Goal: Task Accomplishment & Management: Manage account settings

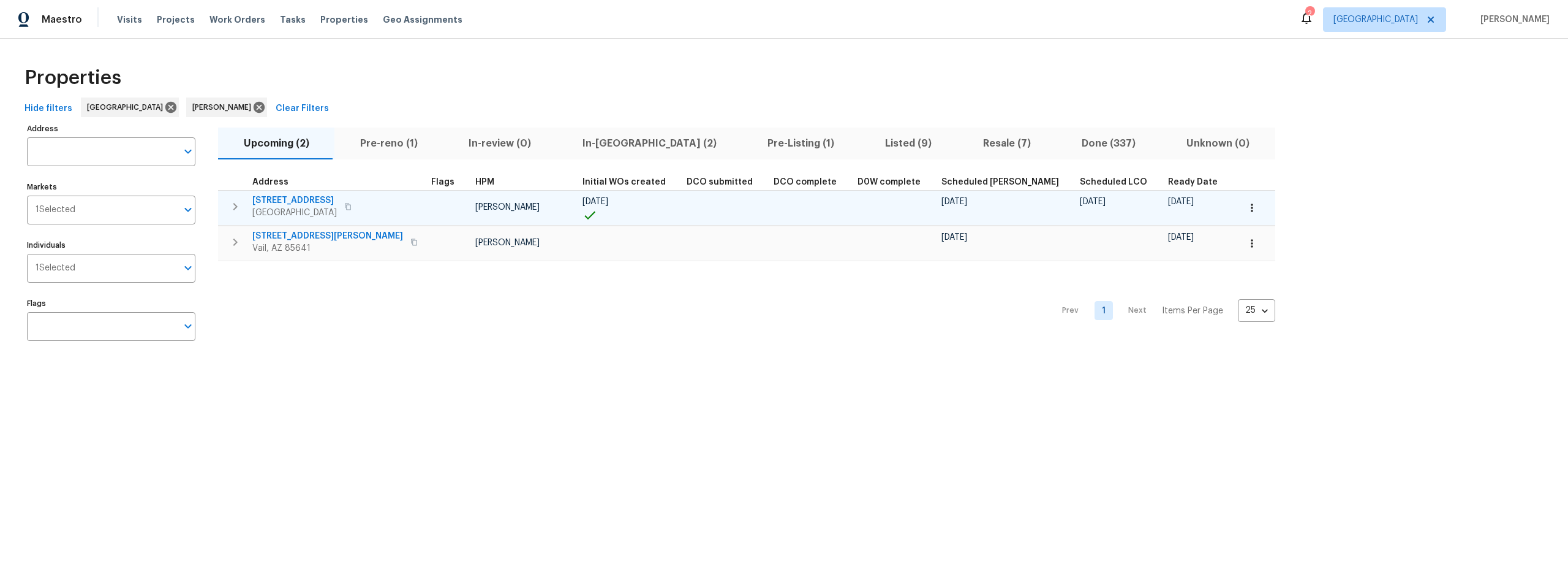
click at [1250, 207] on icon "button" at bounding box center [1251, 208] width 2 height 8
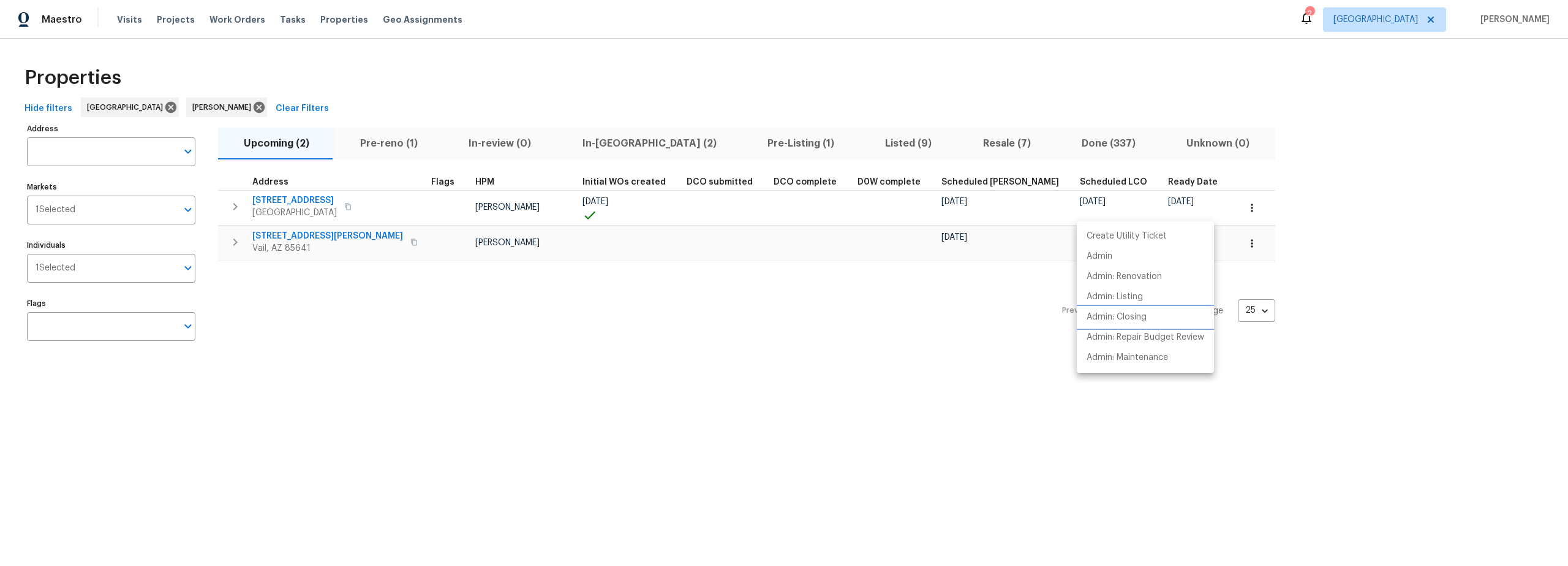
click at [1126, 320] on p "Admin: Closing" at bounding box center [1117, 317] width 60 height 13
click at [339, 199] on div at bounding box center [784, 283] width 1568 height 566
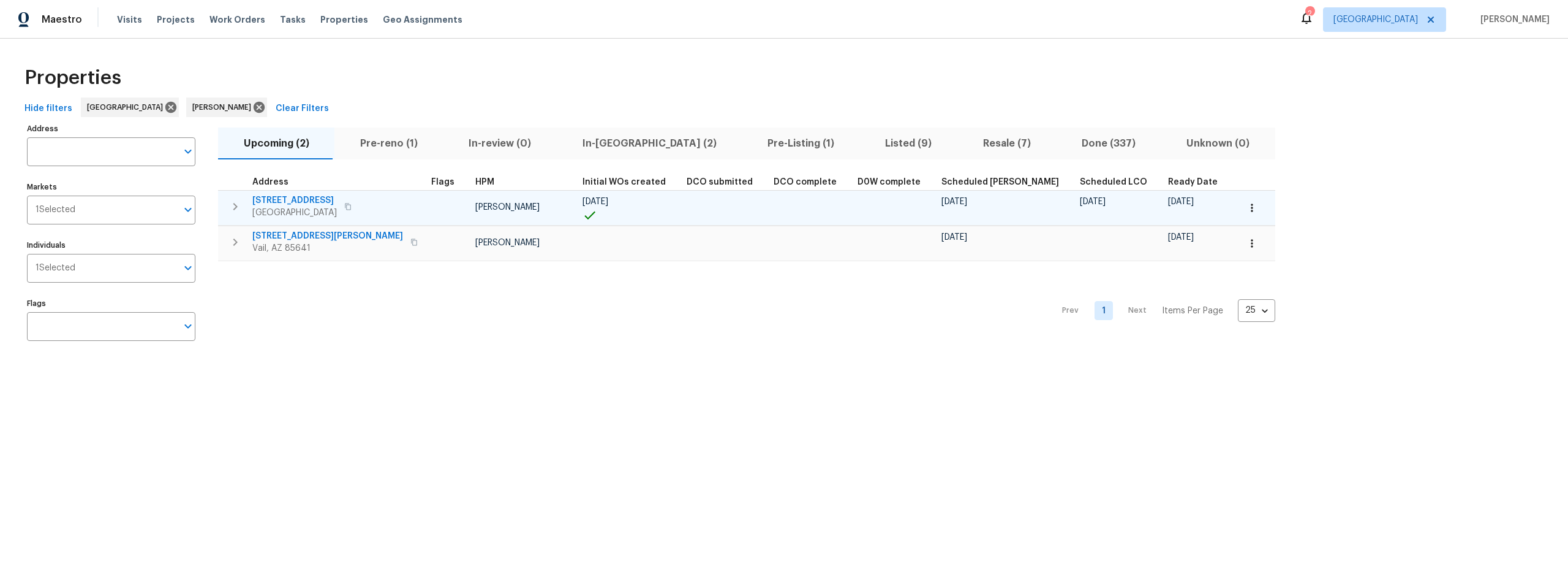
click at [337, 202] on span "[STREET_ADDRESS]" at bounding box center [294, 200] width 84 height 12
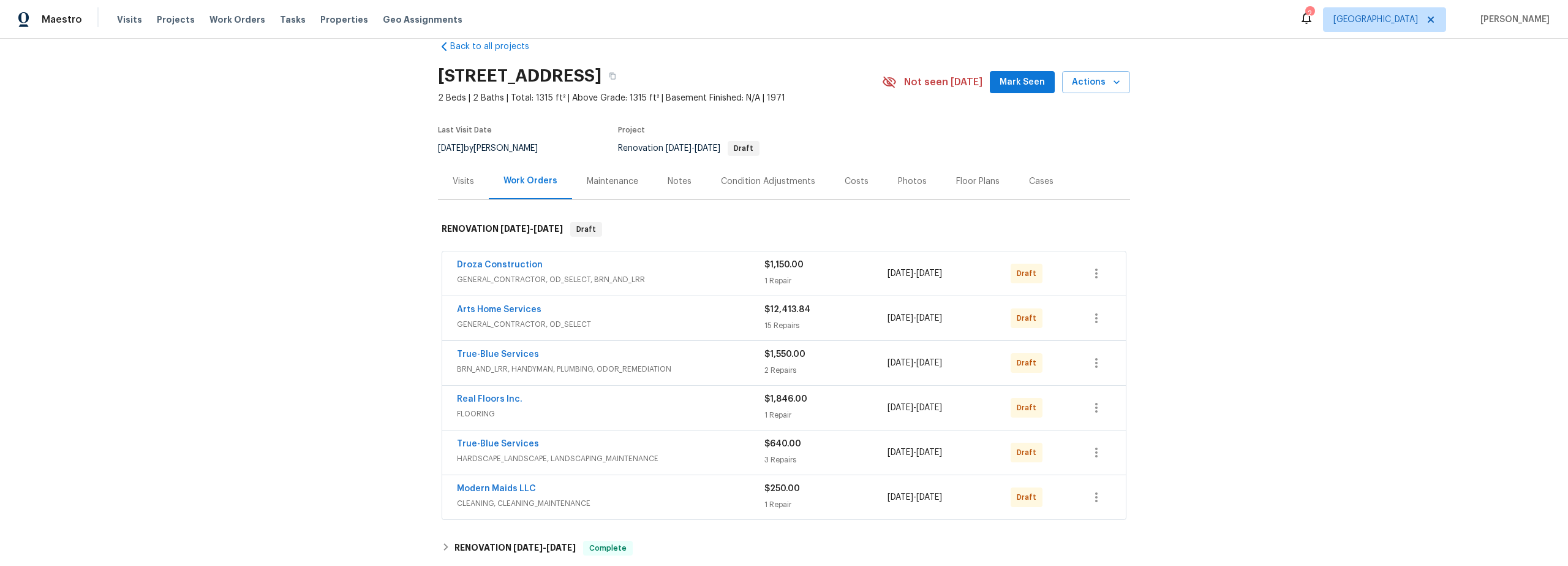
scroll to position [61, 0]
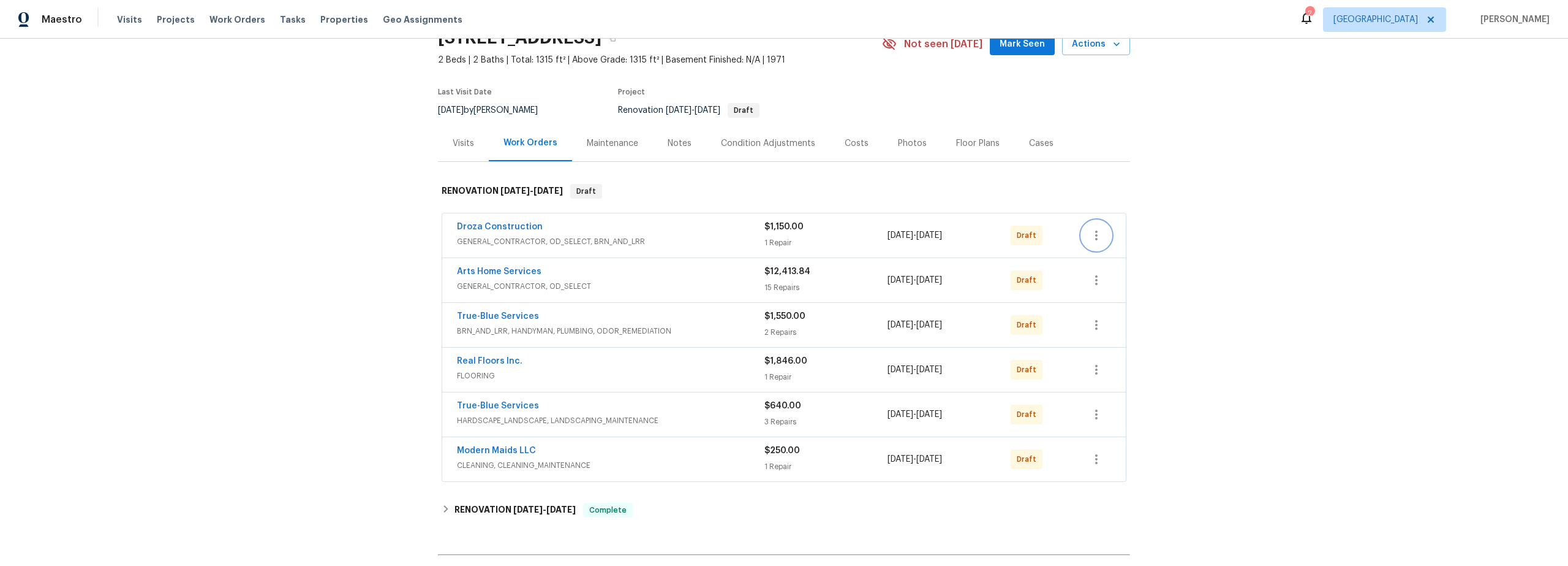
click at [1099, 236] on icon "button" at bounding box center [1096, 235] width 15 height 15
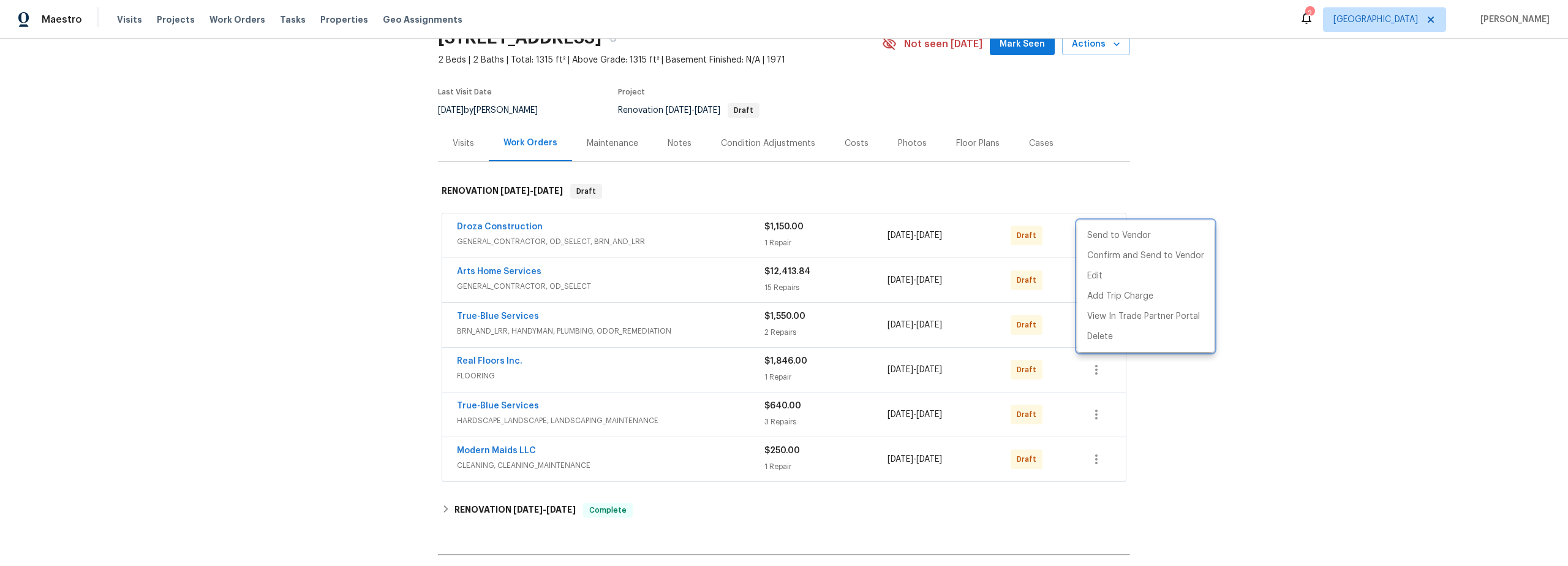
click at [320, 246] on div at bounding box center [784, 283] width 1568 height 566
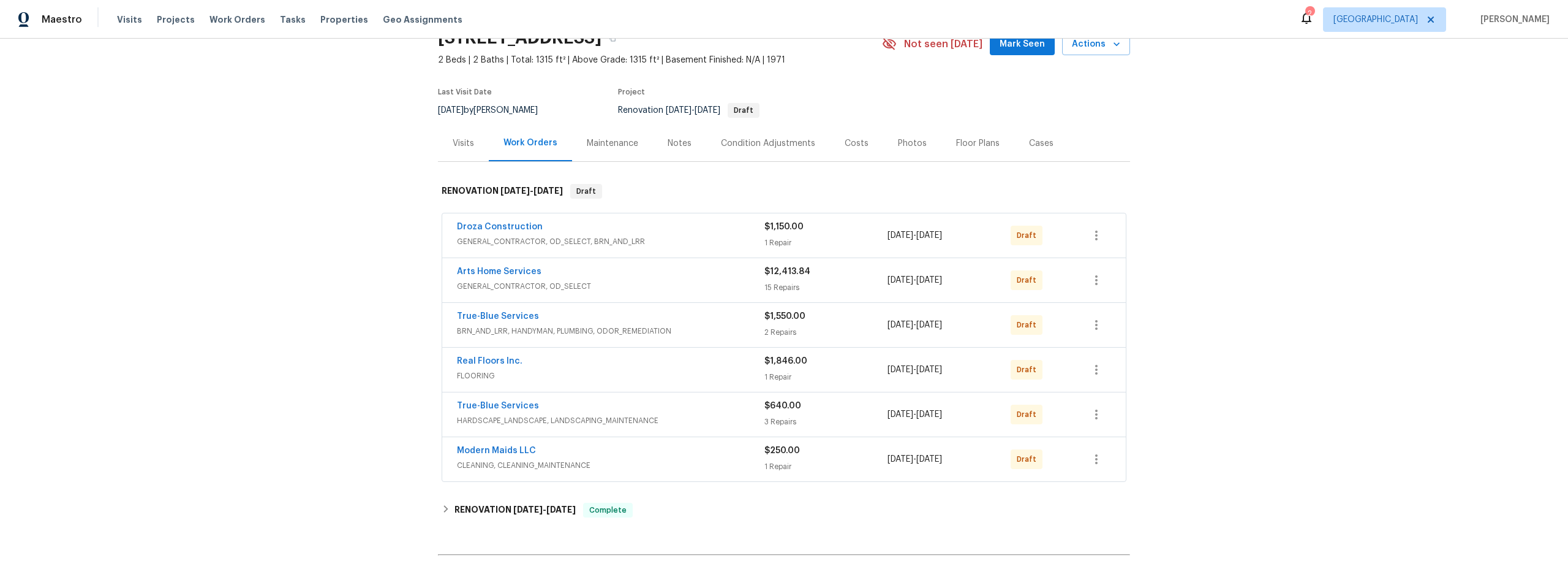
click at [857, 139] on div "Costs" at bounding box center [857, 143] width 53 height 36
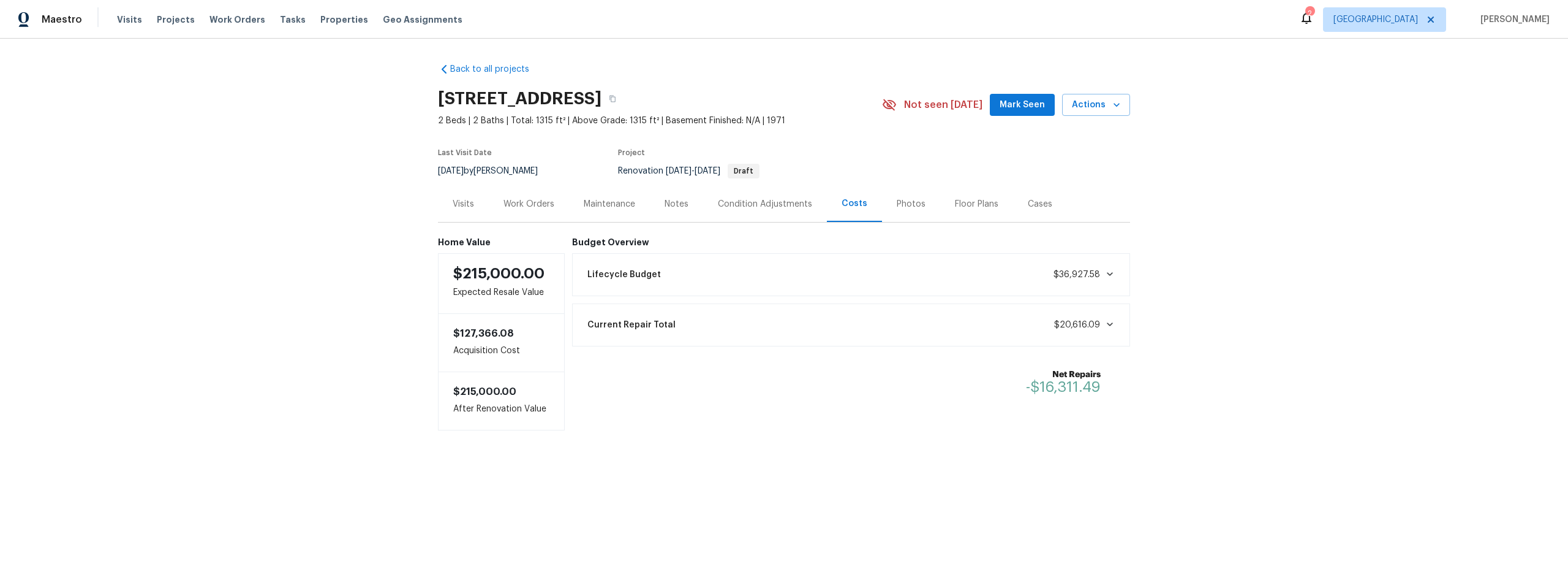
click at [515, 204] on div "Work Orders" at bounding box center [528, 204] width 51 height 12
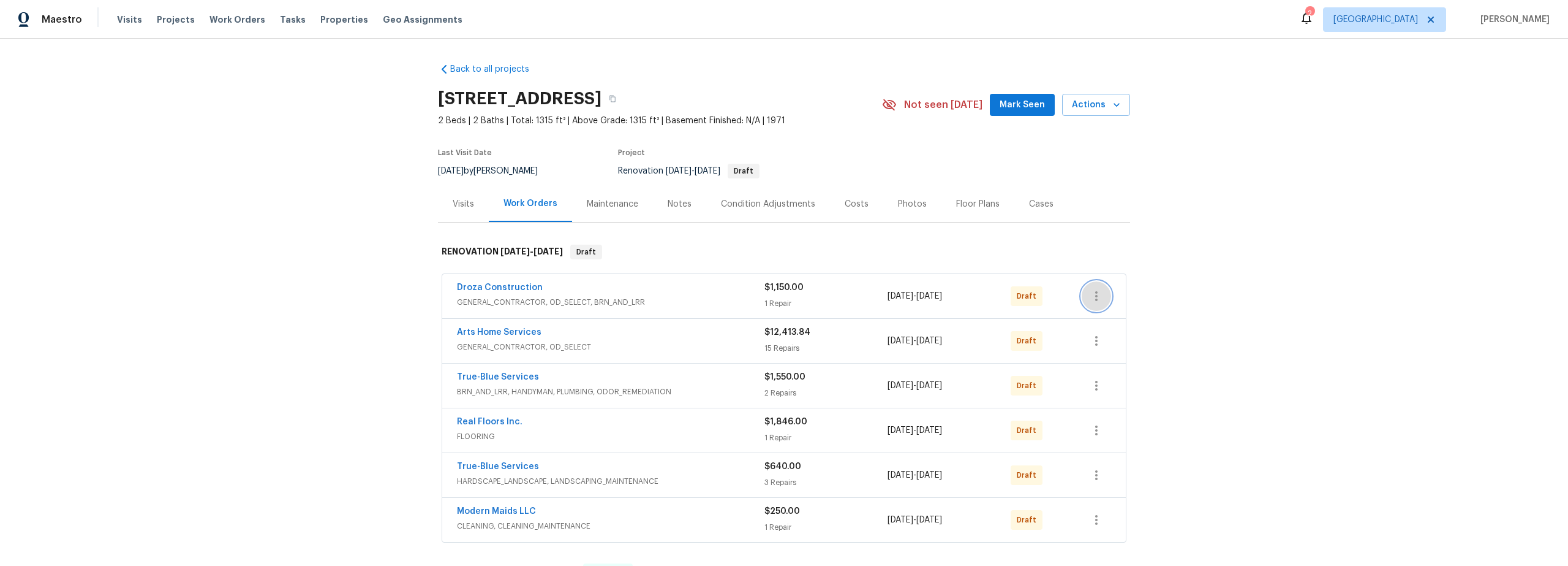
click at [1095, 295] on icon "button" at bounding box center [1096, 296] width 15 height 15
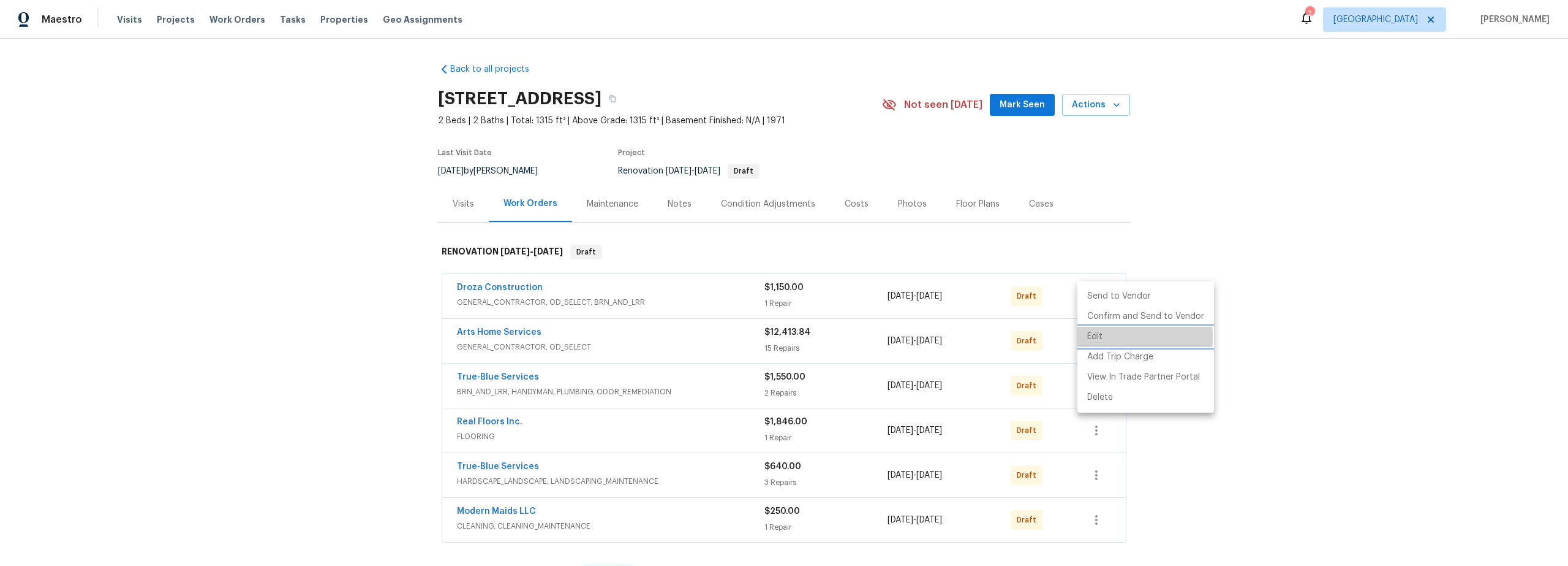
click at [1100, 337] on li "Edit" at bounding box center [1145, 337] width 137 height 20
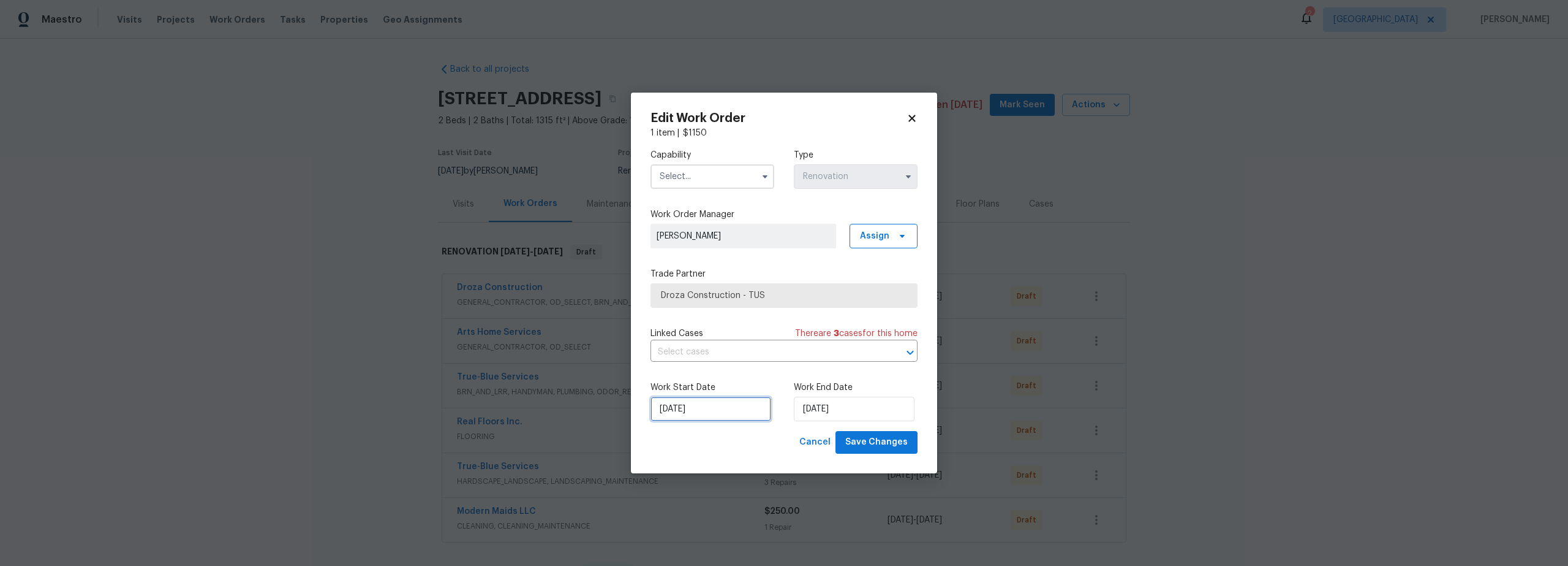
click at [726, 410] on input "[DATE]" at bounding box center [711, 409] width 121 height 24
drag, startPoint x: 725, startPoint y: 323, endPoint x: 718, endPoint y: 310, distance: 14.8
click at [725, 323] on div "9" at bounding box center [728, 320] width 19 height 17
type input "[DATE]"
click at [704, 178] on input "text" at bounding box center [712, 177] width 124 height 24
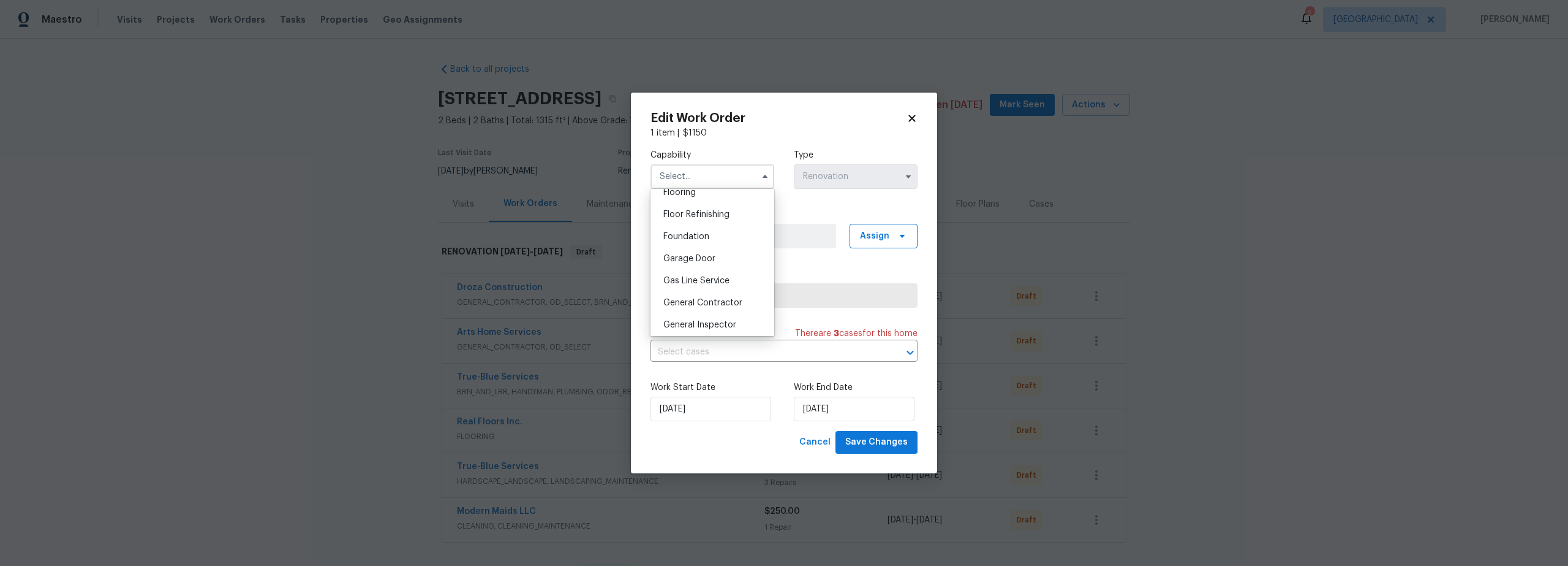
scroll to position [571, 0]
click at [702, 222] on span "General Contractor" at bounding box center [702, 217] width 79 height 9
type input "General Contractor"
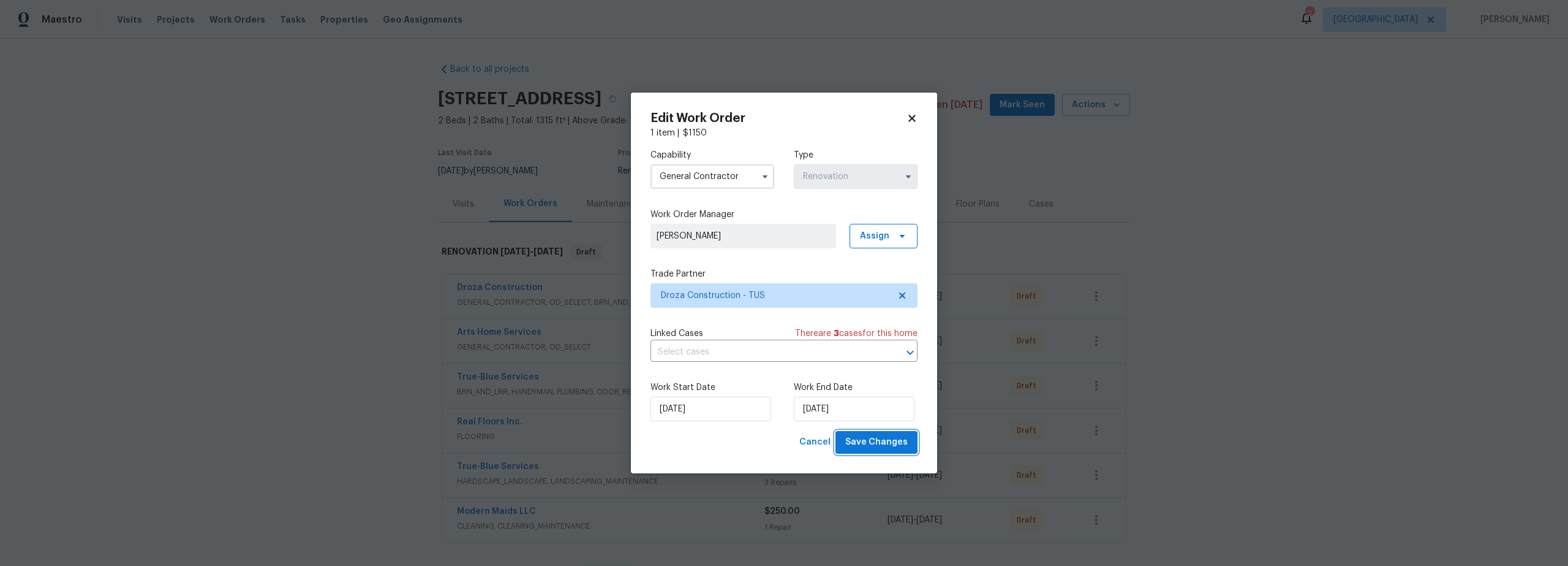
click at [882, 443] on span "Save Changes" at bounding box center [876, 442] width 62 height 15
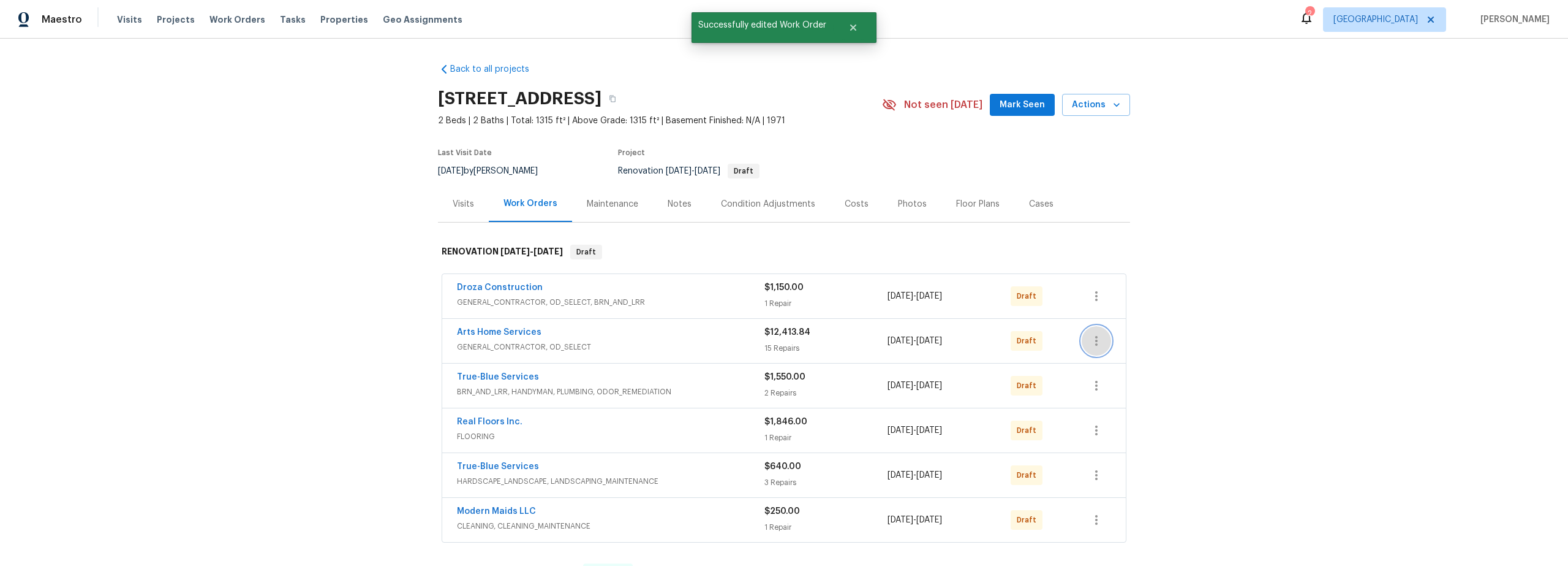
click at [1092, 345] on icon "button" at bounding box center [1096, 341] width 15 height 15
click at [1102, 384] on li "Edit" at bounding box center [1145, 381] width 137 height 20
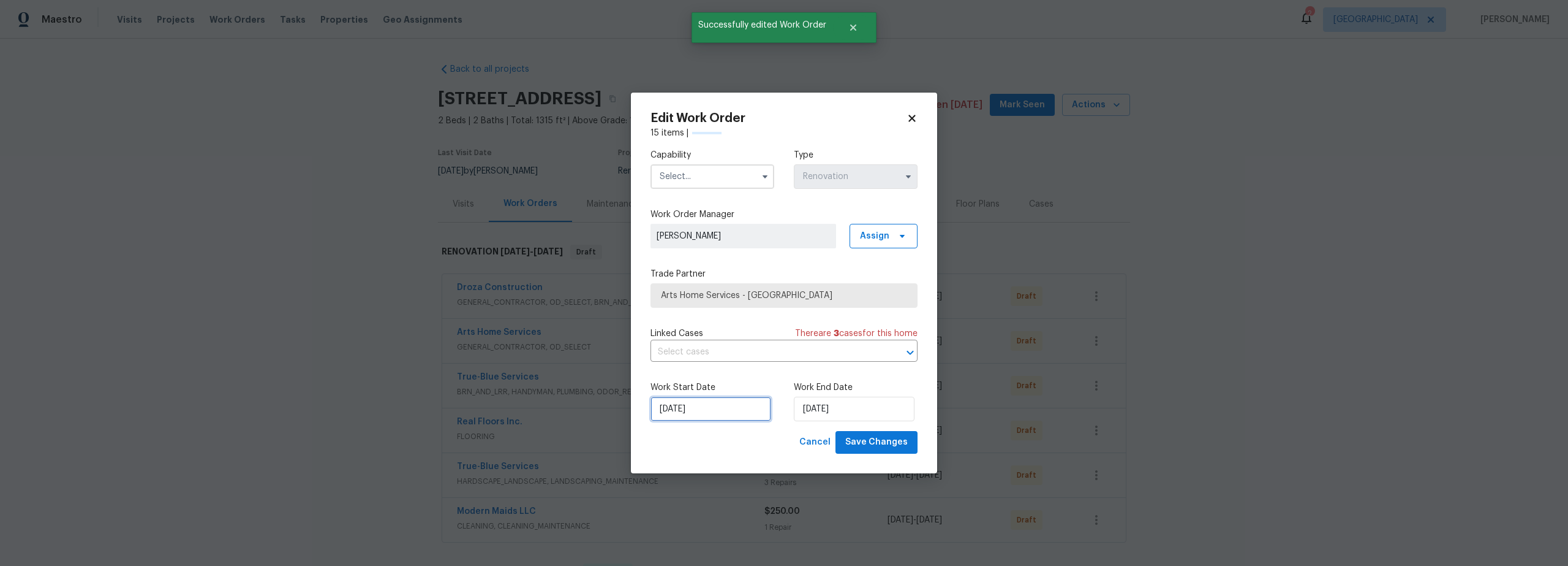
click at [708, 409] on input "[DATE]" at bounding box center [711, 409] width 121 height 24
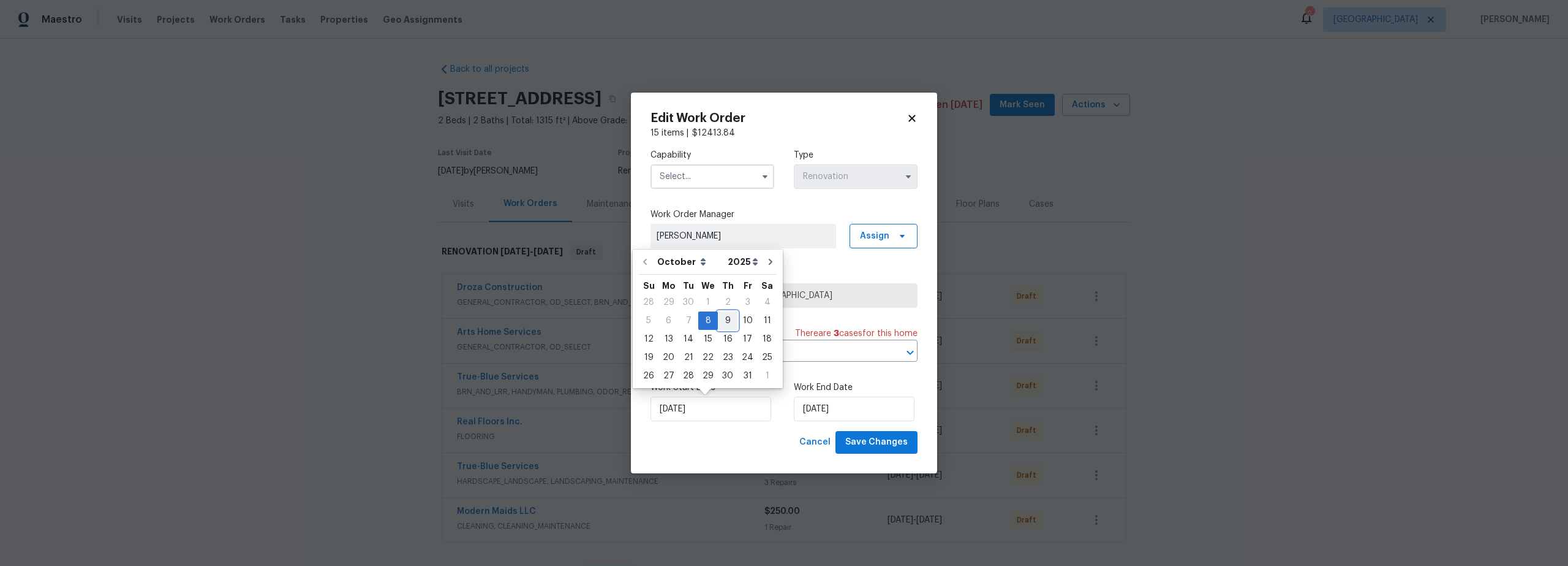
click at [724, 328] on div "9" at bounding box center [728, 320] width 19 height 17
type input "[DATE]"
click at [869, 442] on span "Save Changes" at bounding box center [876, 442] width 62 height 15
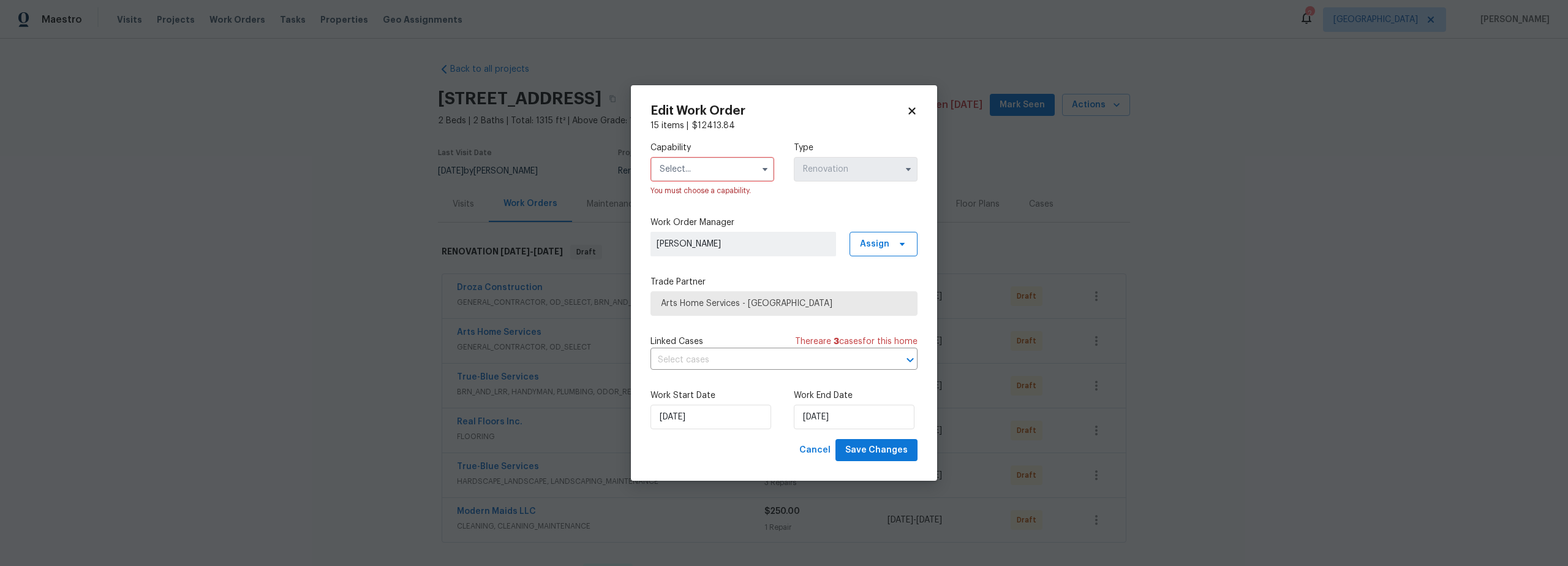
click at [691, 178] on input "text" at bounding box center [712, 169] width 124 height 24
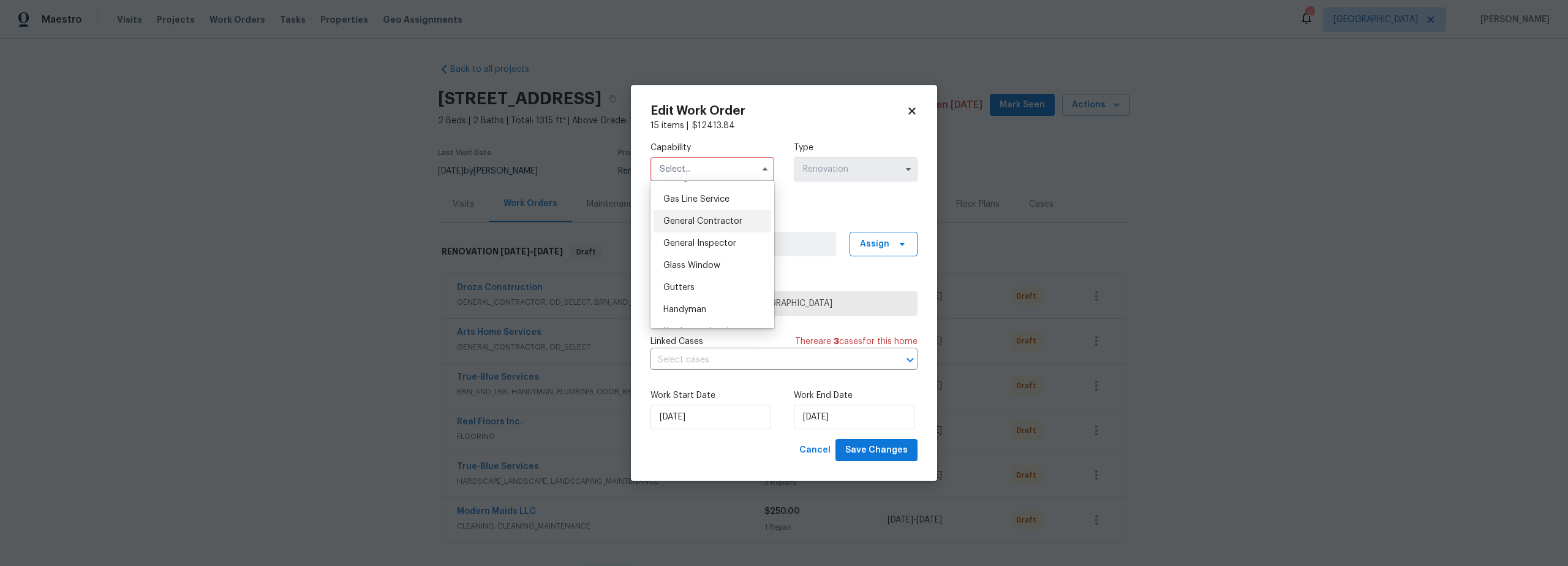
click at [700, 232] on div "General Contractor" at bounding box center [711, 221] width 117 height 22
type input "General Contractor"
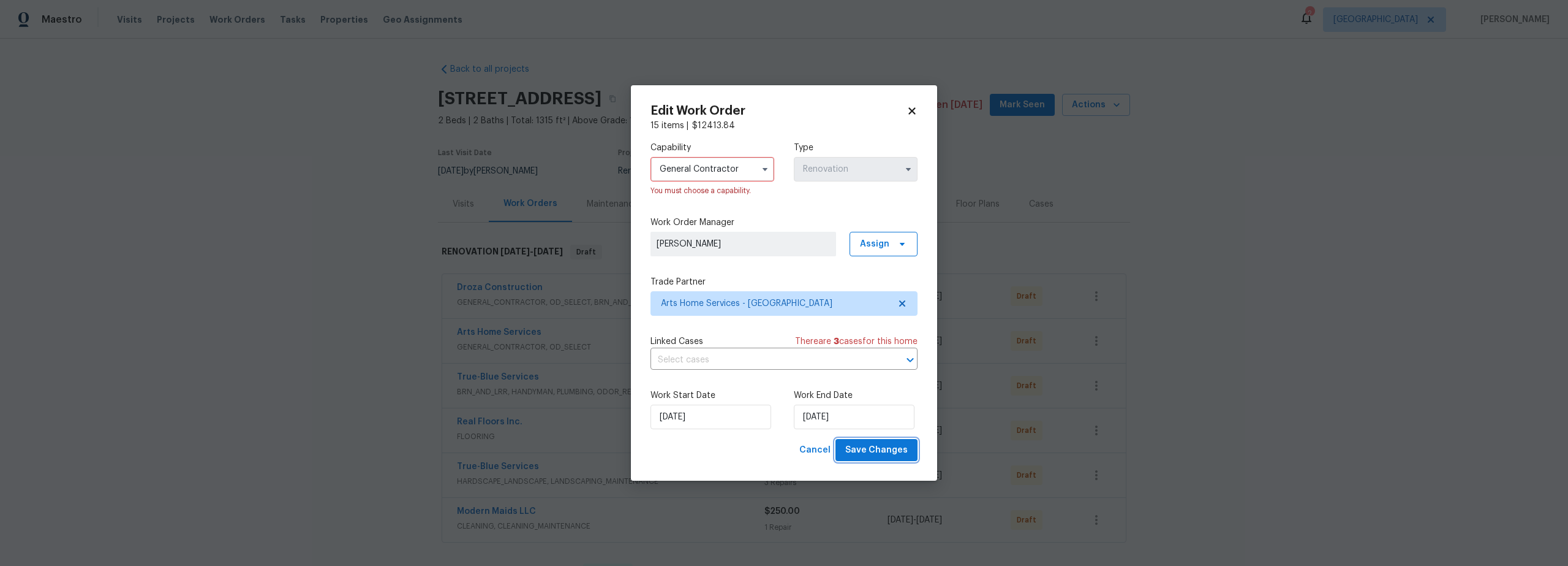
click at [889, 454] on span "Save Changes" at bounding box center [876, 450] width 62 height 15
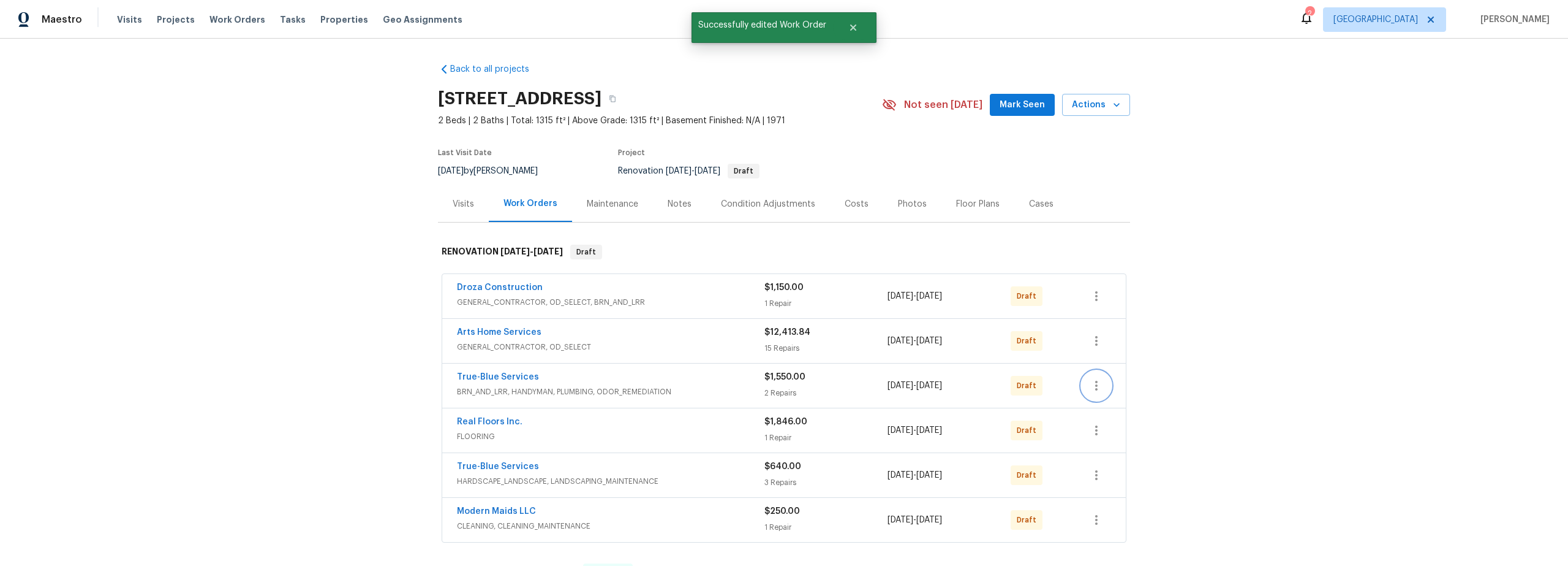
click at [1087, 392] on button "button" at bounding box center [1096, 385] width 29 height 29
click at [1098, 427] on li "Edit" at bounding box center [1145, 426] width 137 height 20
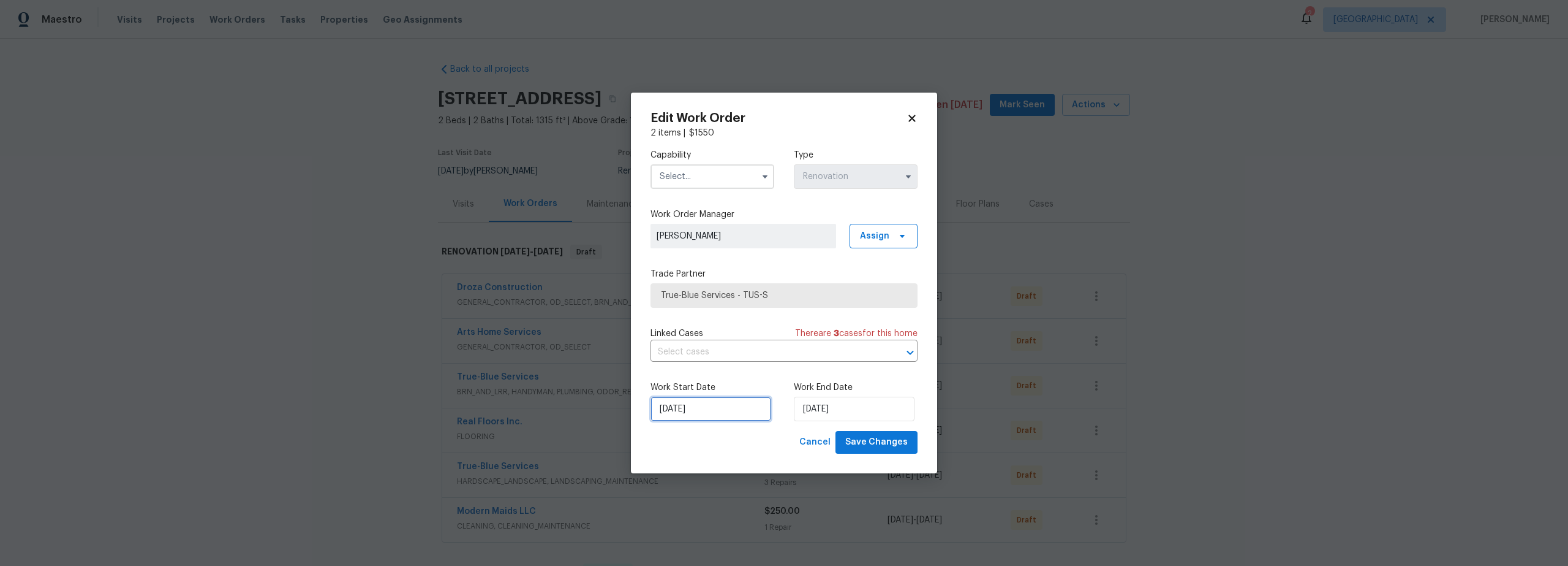
click at [691, 414] on input "[DATE]" at bounding box center [711, 409] width 121 height 24
click at [725, 323] on div "9" at bounding box center [728, 320] width 19 height 17
type input "[DATE]"
click at [691, 177] on input "text" at bounding box center [712, 177] width 124 height 24
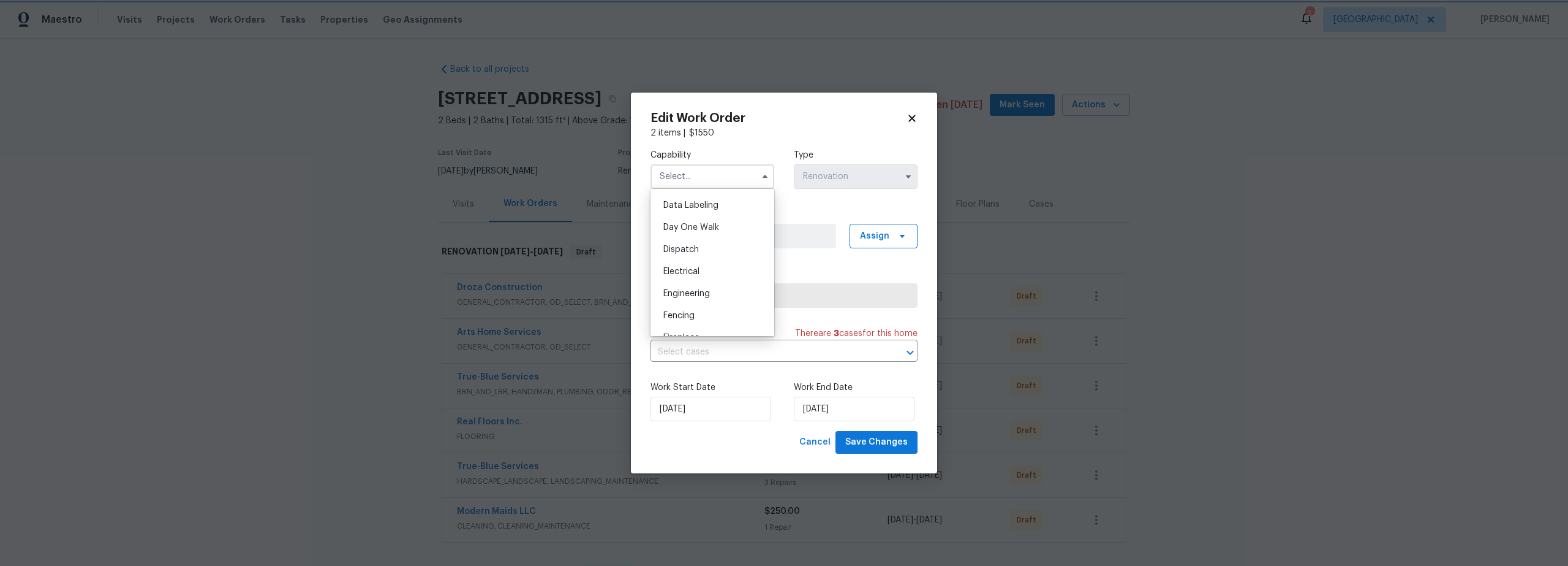
click at [916, 118] on icon at bounding box center [912, 118] width 11 height 11
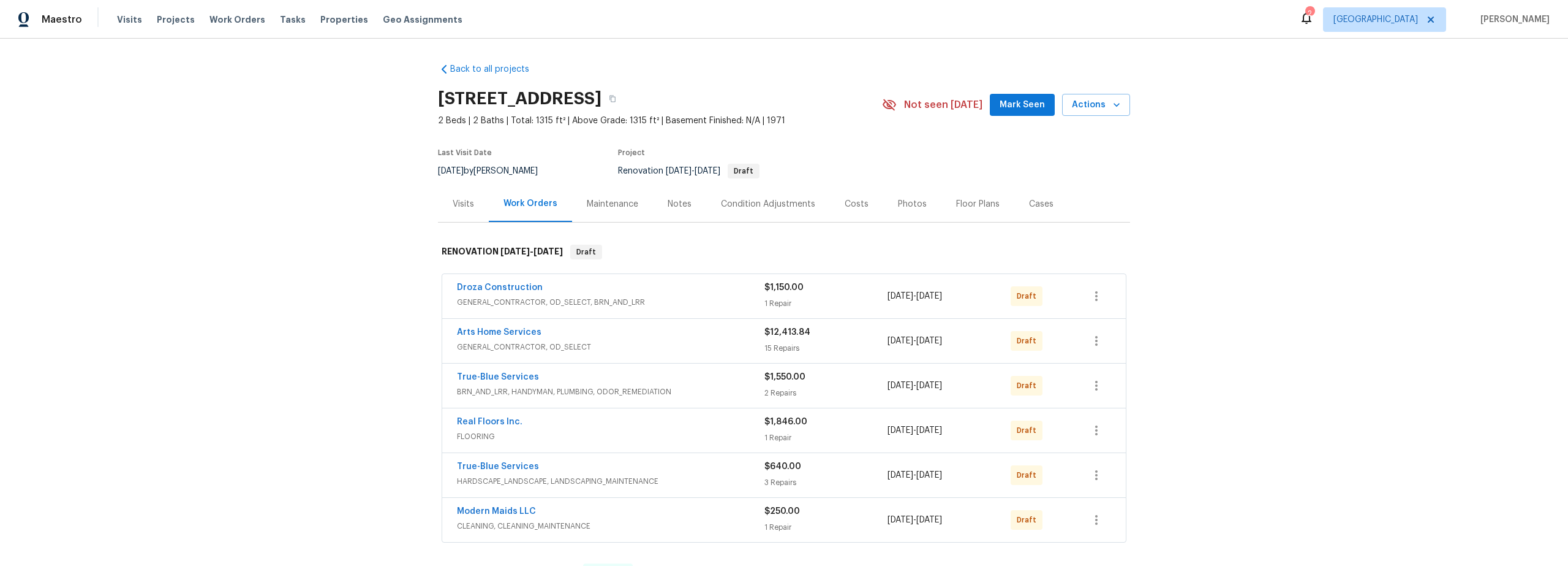
click at [807, 401] on div "True-Blue Services BRN_AND_LRR, HANDYMAN, PLUMBING, ODOR_REMEDIATION $1,550.00 …" at bounding box center [784, 385] width 683 height 44
click at [706, 392] on span "BRN_AND_LRR, HANDYMAN, PLUMBING, ODOR_REMEDIATION" at bounding box center [610, 391] width 307 height 12
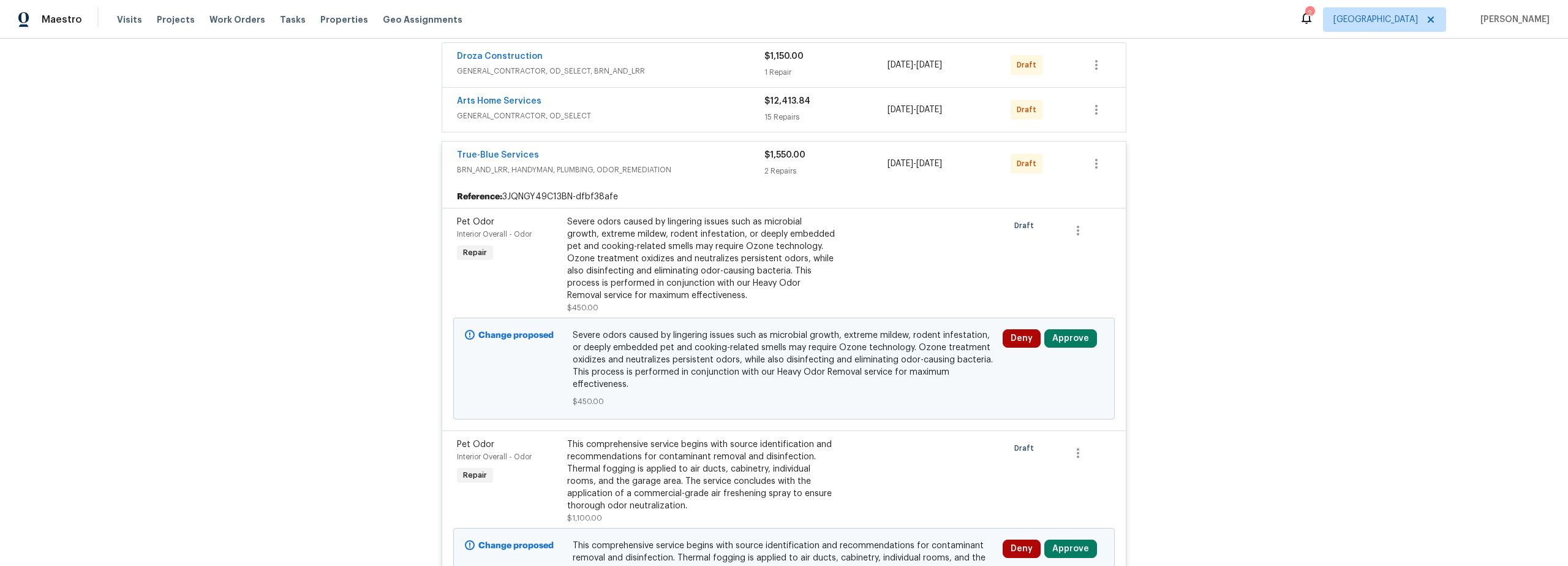
scroll to position [229, 0]
click at [1092, 165] on icon "button" at bounding box center [1096, 166] width 15 height 15
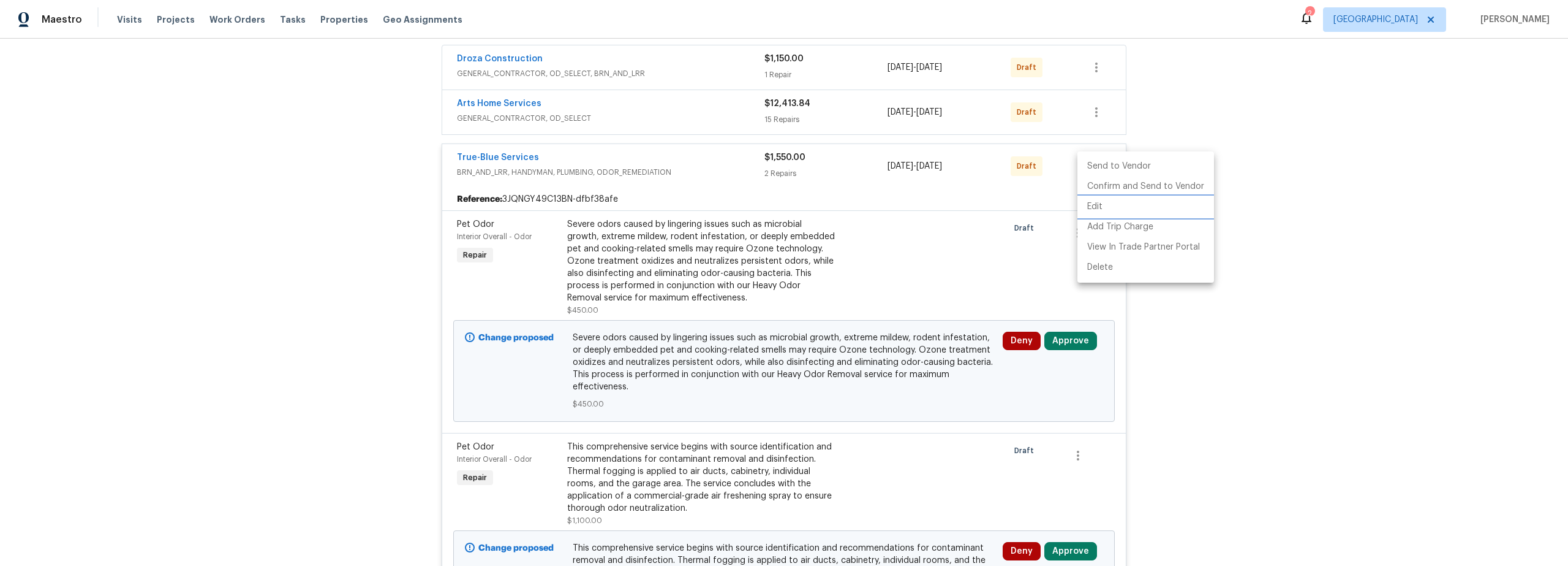
click at [1100, 212] on li "Edit" at bounding box center [1145, 207] width 137 height 20
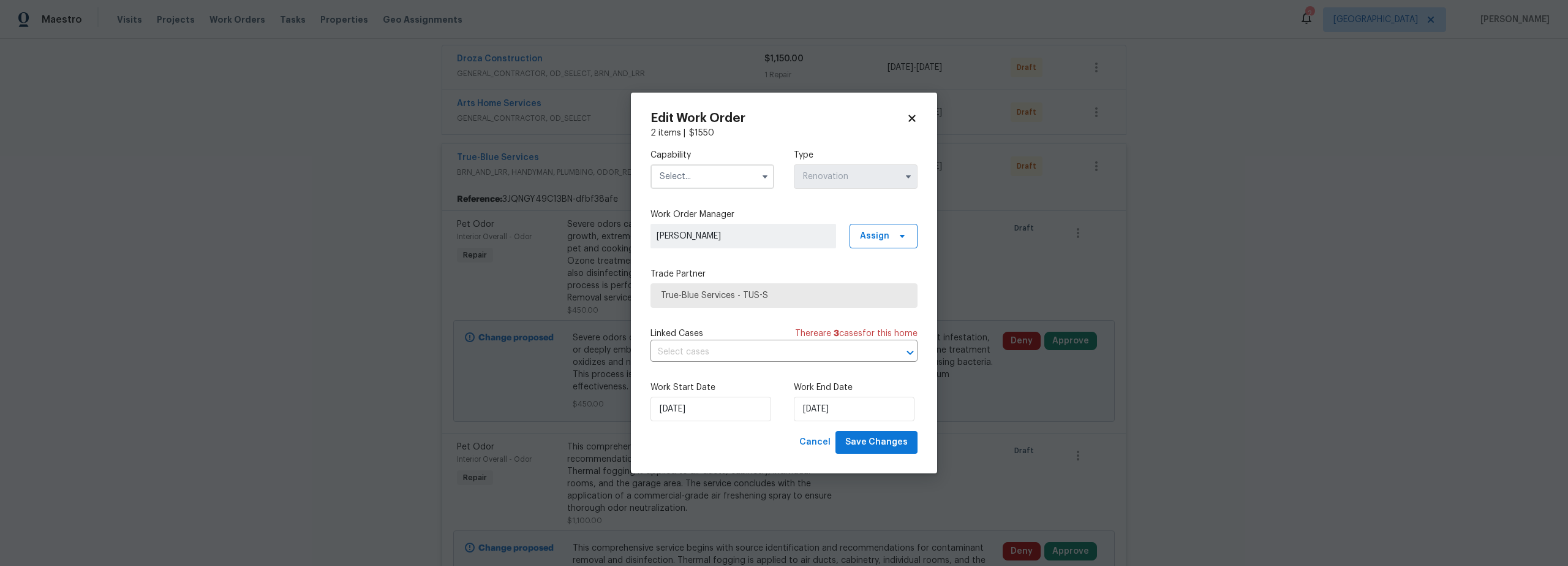
click at [672, 174] on input "text" at bounding box center [712, 177] width 124 height 24
click at [707, 285] on span "Odor Remediation" at bounding box center [700, 281] width 75 height 9
type input "Odor Remediation"
click at [865, 448] on span "Save Changes" at bounding box center [876, 442] width 62 height 15
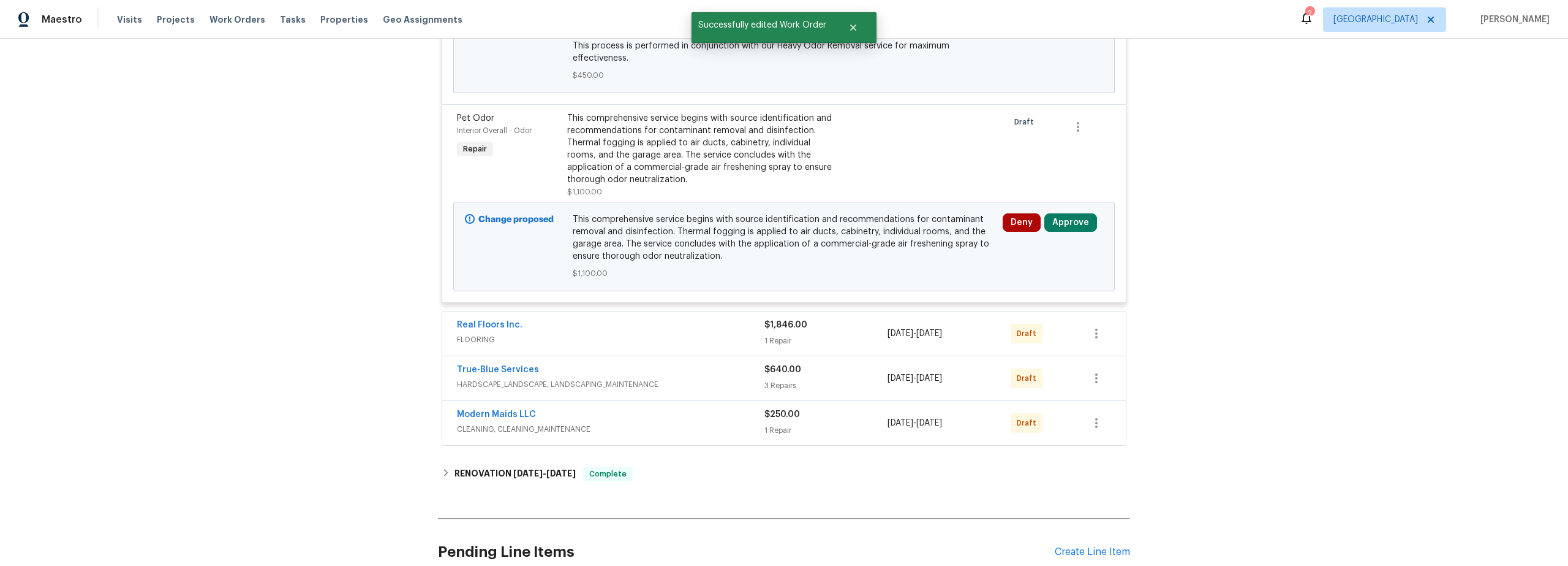
scroll to position [581, 0]
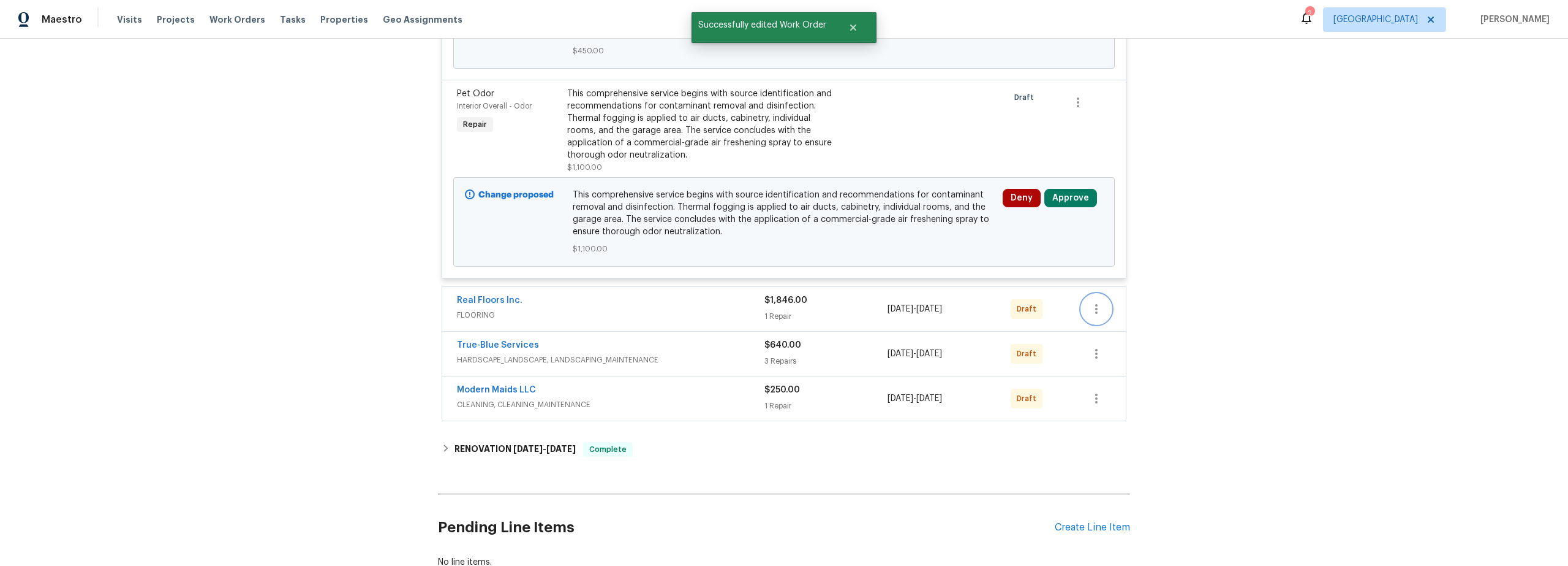
click at [1095, 312] on icon "button" at bounding box center [1096, 309] width 2 height 10
click at [1109, 347] on li "Edit" at bounding box center [1145, 349] width 137 height 20
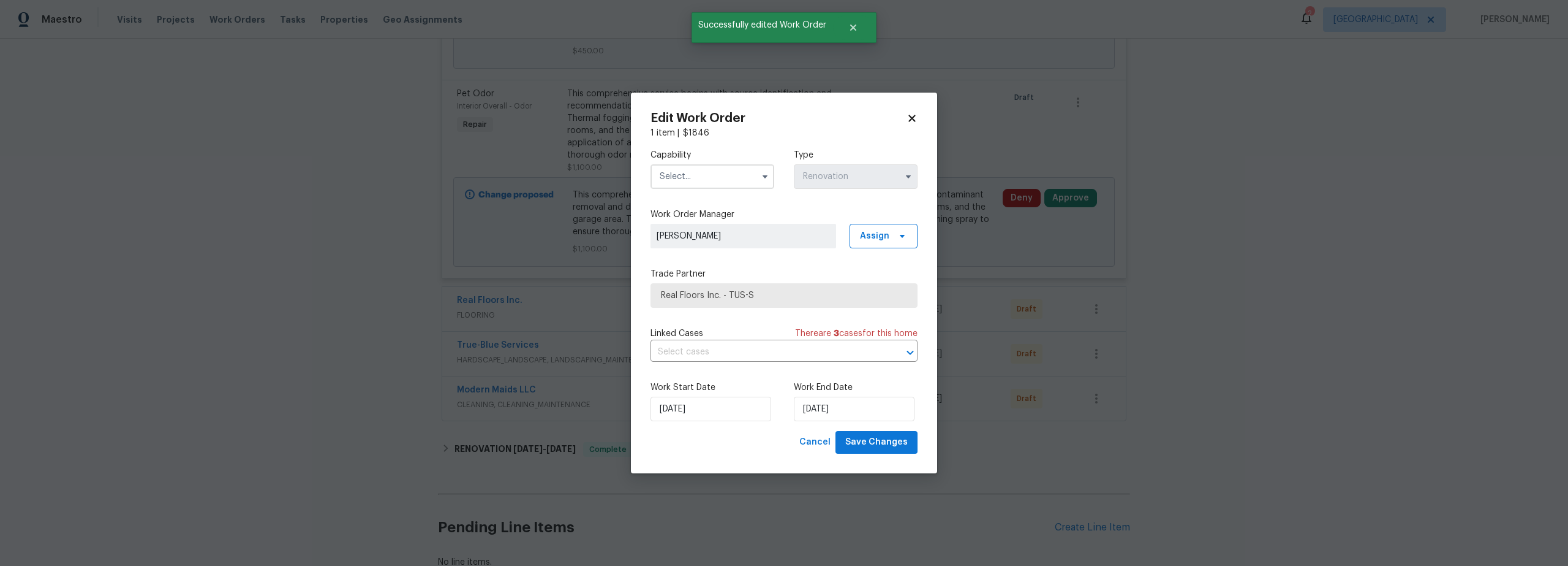
drag, startPoint x: 721, startPoint y: 177, endPoint x: 722, endPoint y: 187, distance: 10.0
click at [721, 177] on input "text" at bounding box center [712, 177] width 124 height 24
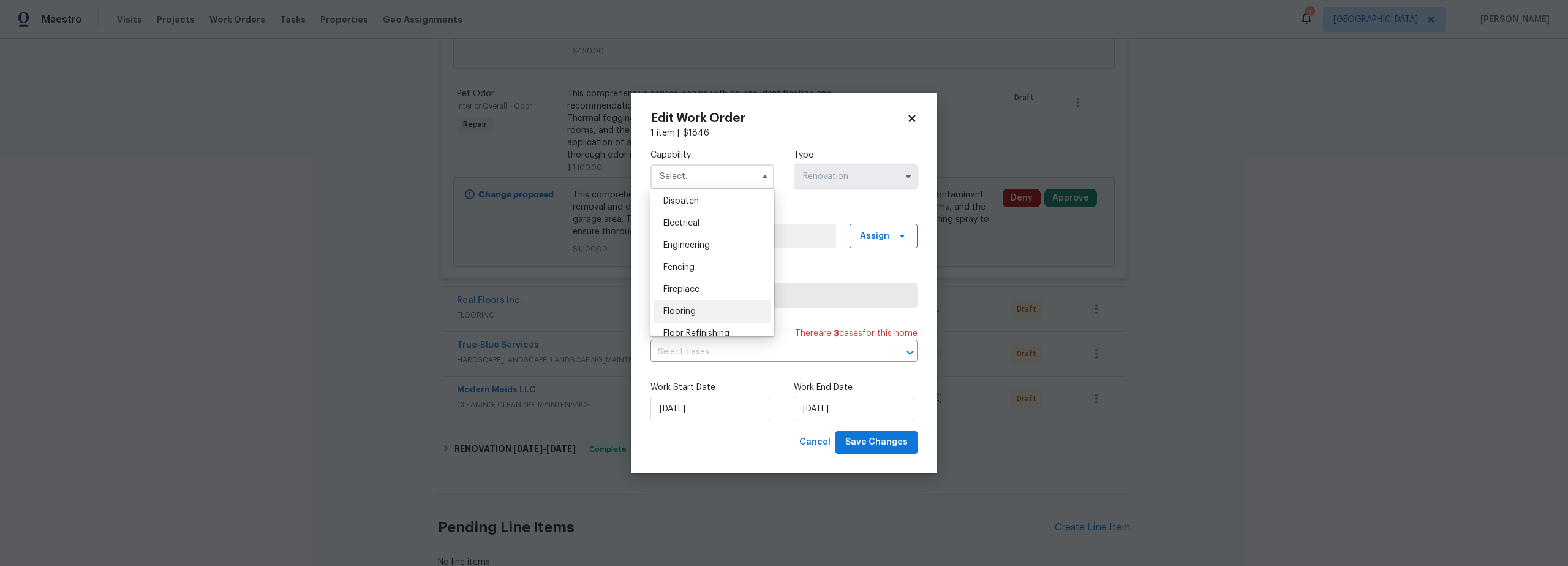
click at [696, 319] on div "Flooring" at bounding box center [711, 311] width 117 height 22
type input "Flooring"
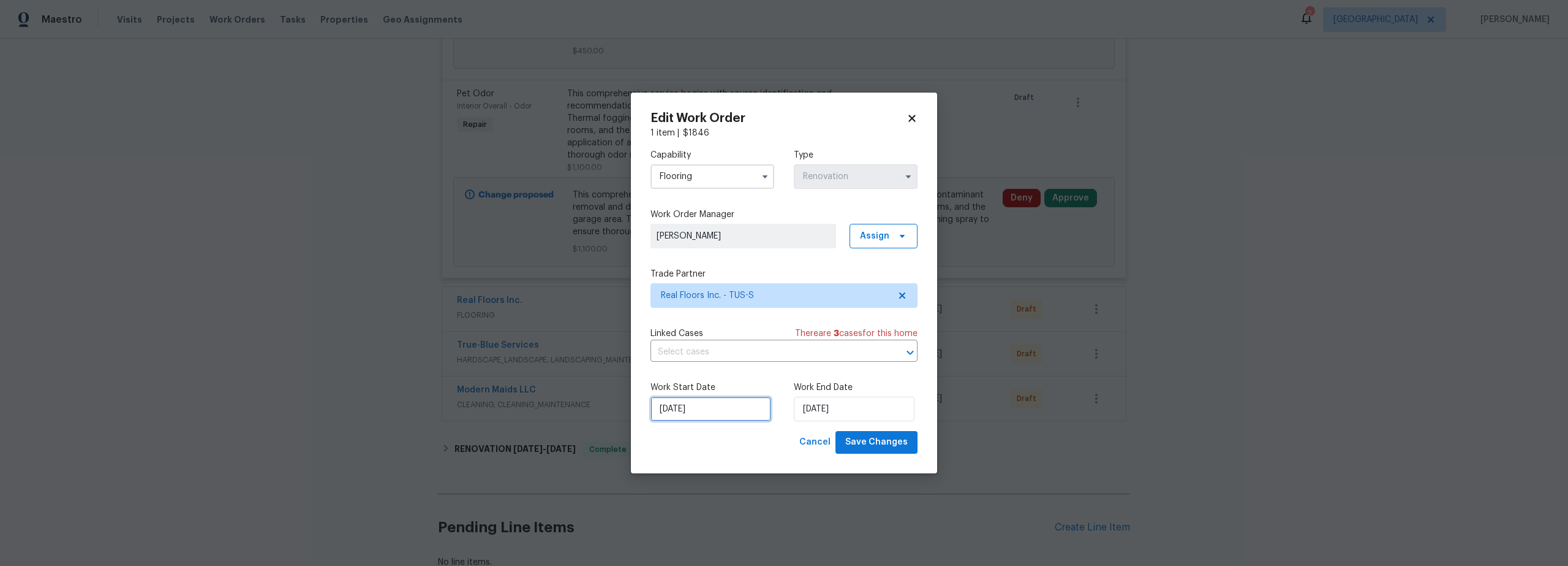
click at [720, 403] on input "[DATE]" at bounding box center [711, 409] width 121 height 24
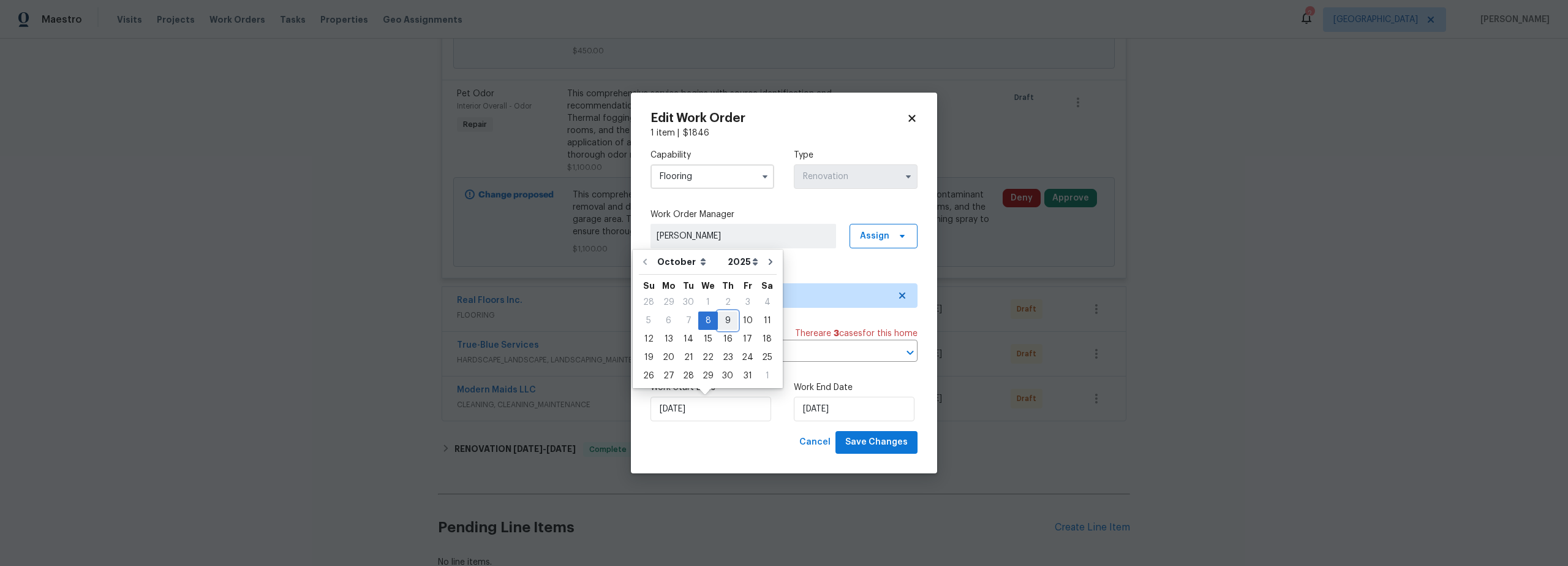
click at [724, 326] on div "9" at bounding box center [728, 320] width 19 height 17
type input "[DATE]"
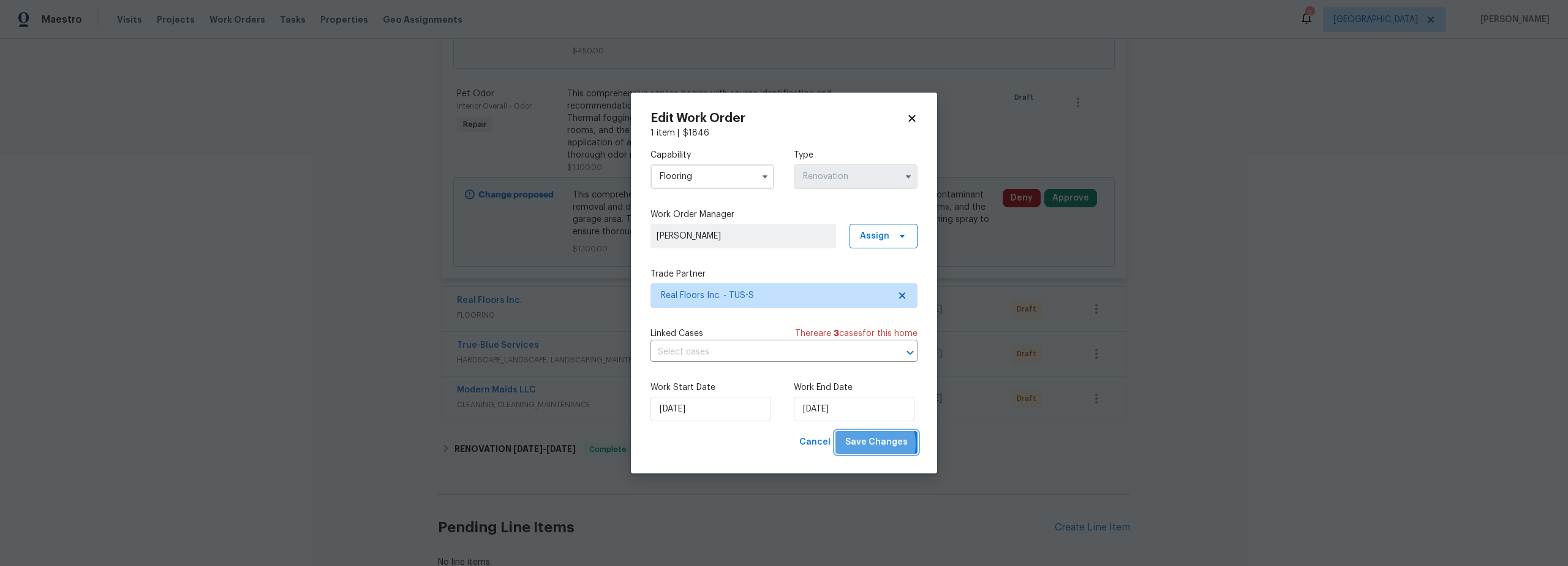
click at [871, 444] on span "Save Changes" at bounding box center [876, 442] width 62 height 15
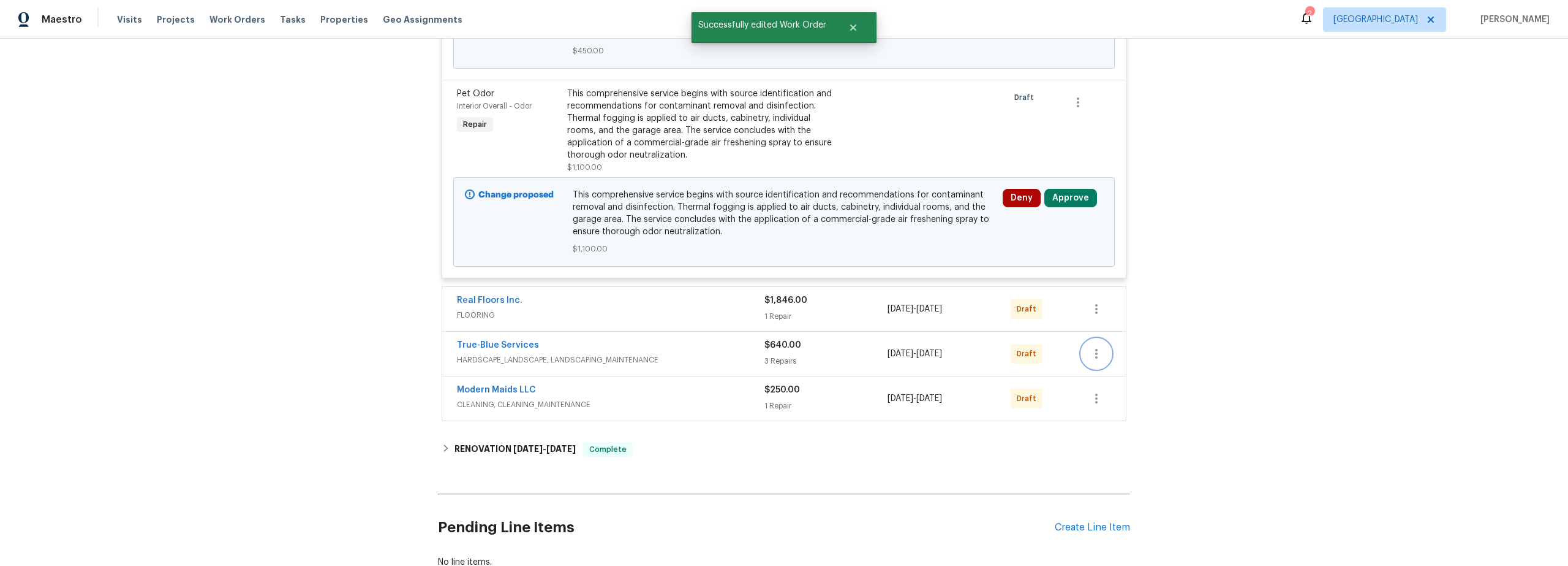
click at [1094, 353] on icon "button" at bounding box center [1096, 354] width 15 height 15
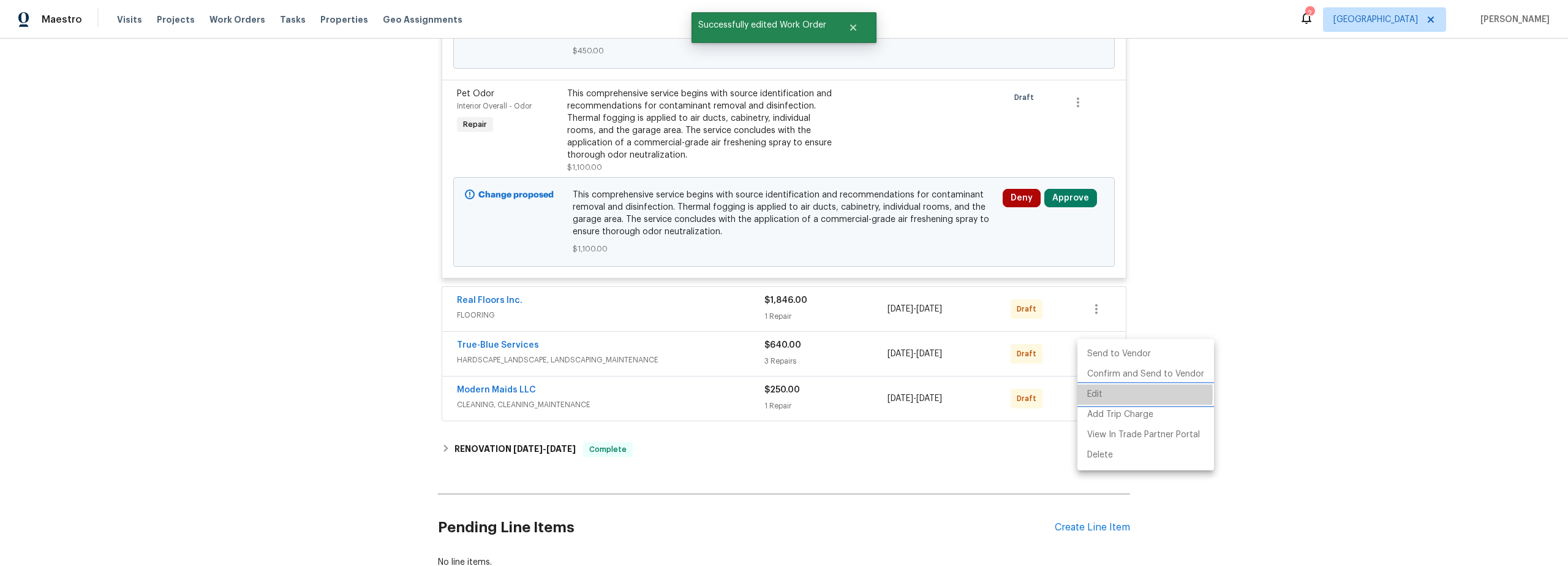
click at [1096, 393] on li "Edit" at bounding box center [1145, 394] width 137 height 20
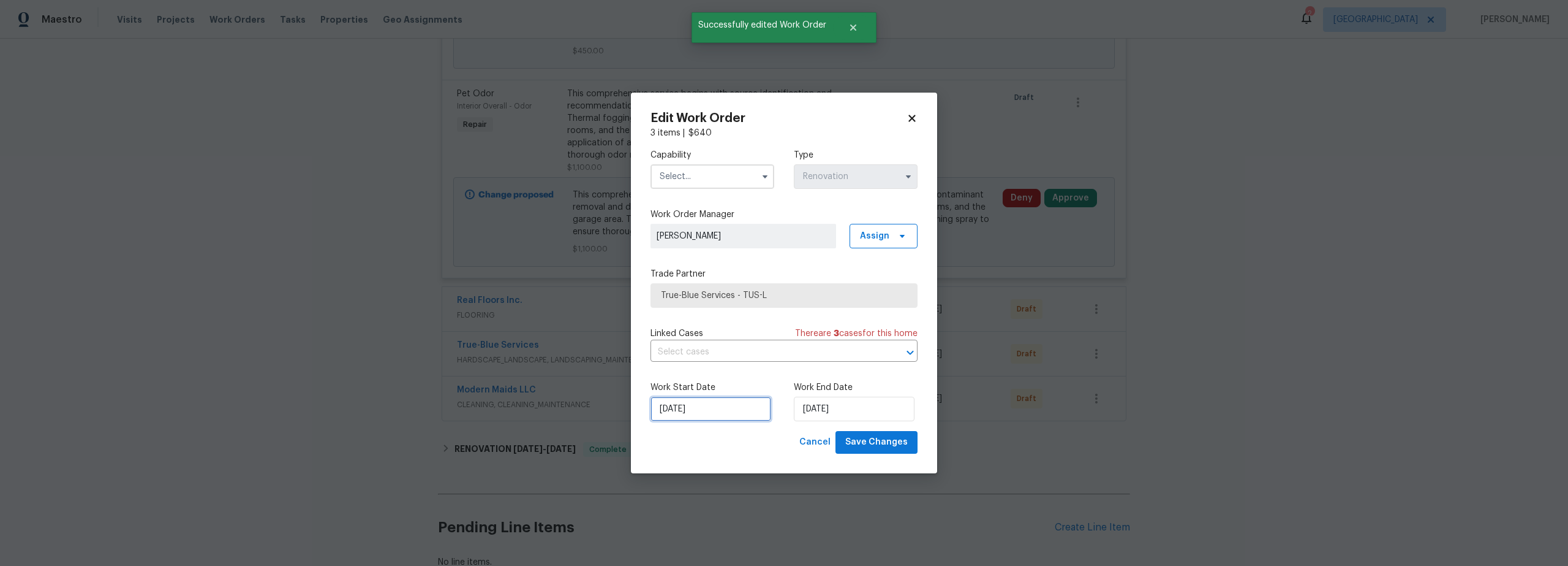
click at [703, 411] on input "[DATE]" at bounding box center [711, 409] width 121 height 24
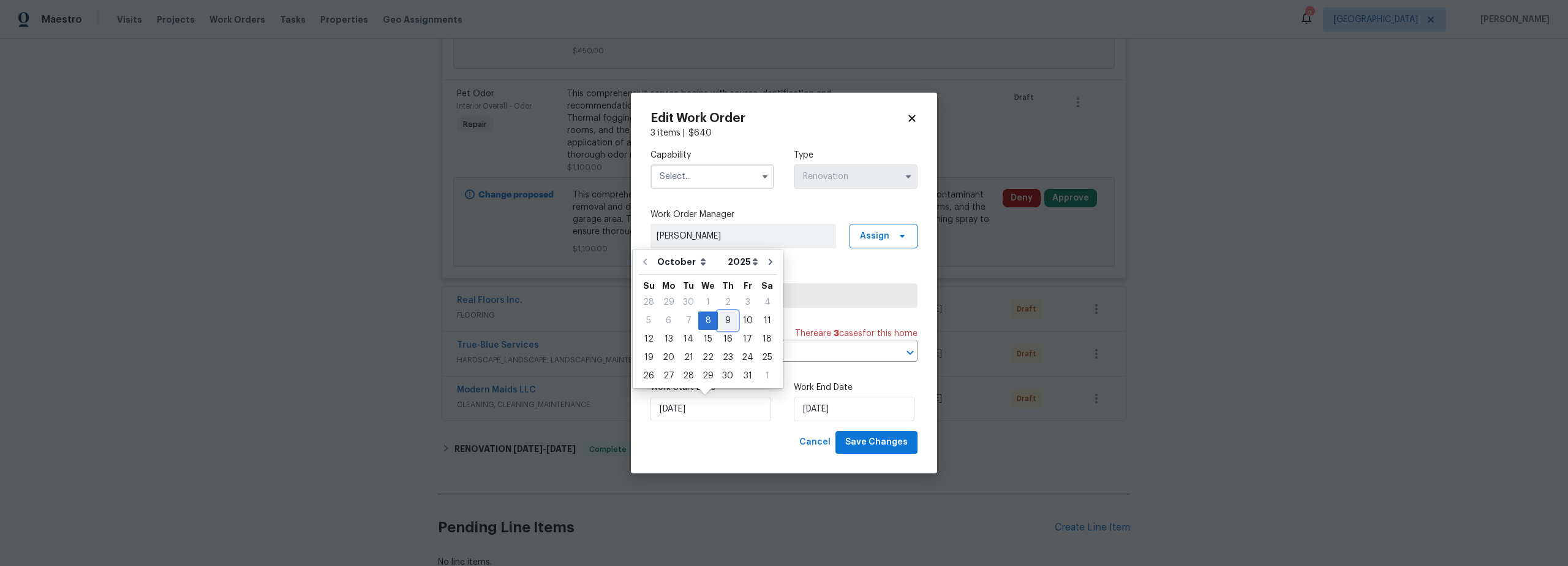
click at [720, 323] on div "9" at bounding box center [728, 320] width 19 height 17
type input "[DATE]"
click at [703, 169] on input "text" at bounding box center [712, 177] width 124 height 24
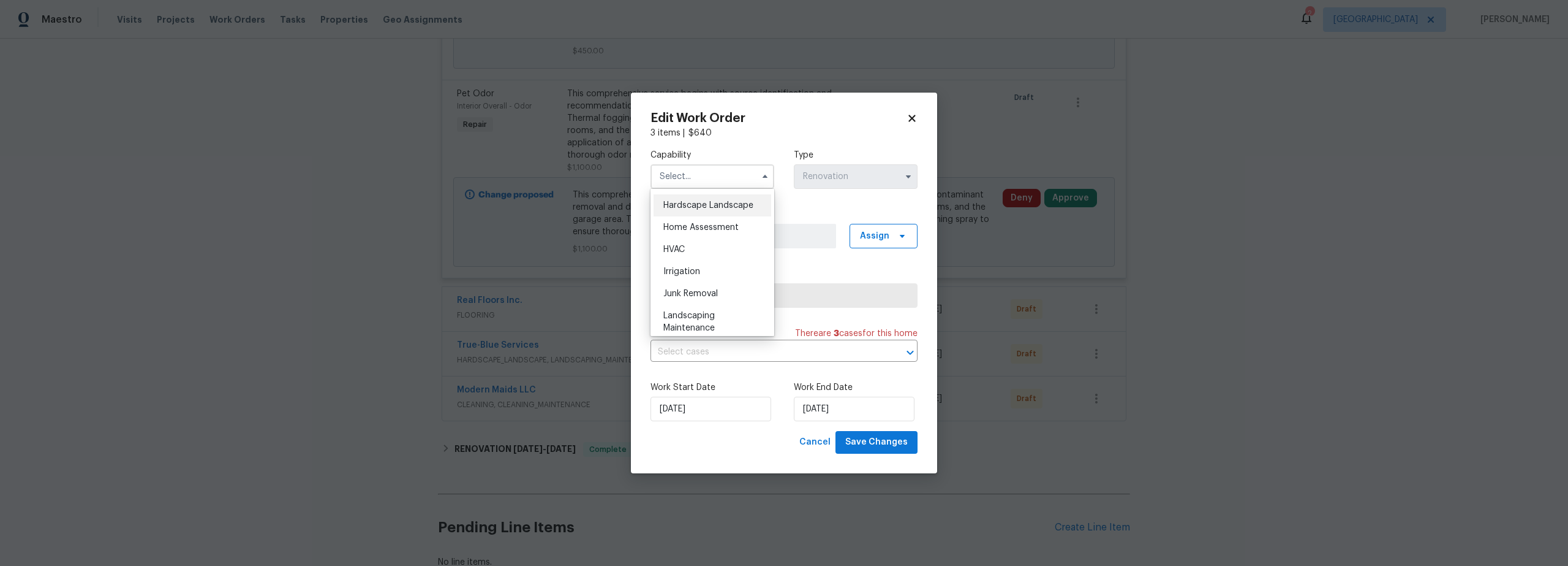
click at [686, 209] on span "Hardscape Landscape" at bounding box center [707, 205] width 90 height 9
type input "Hardscape Landscape"
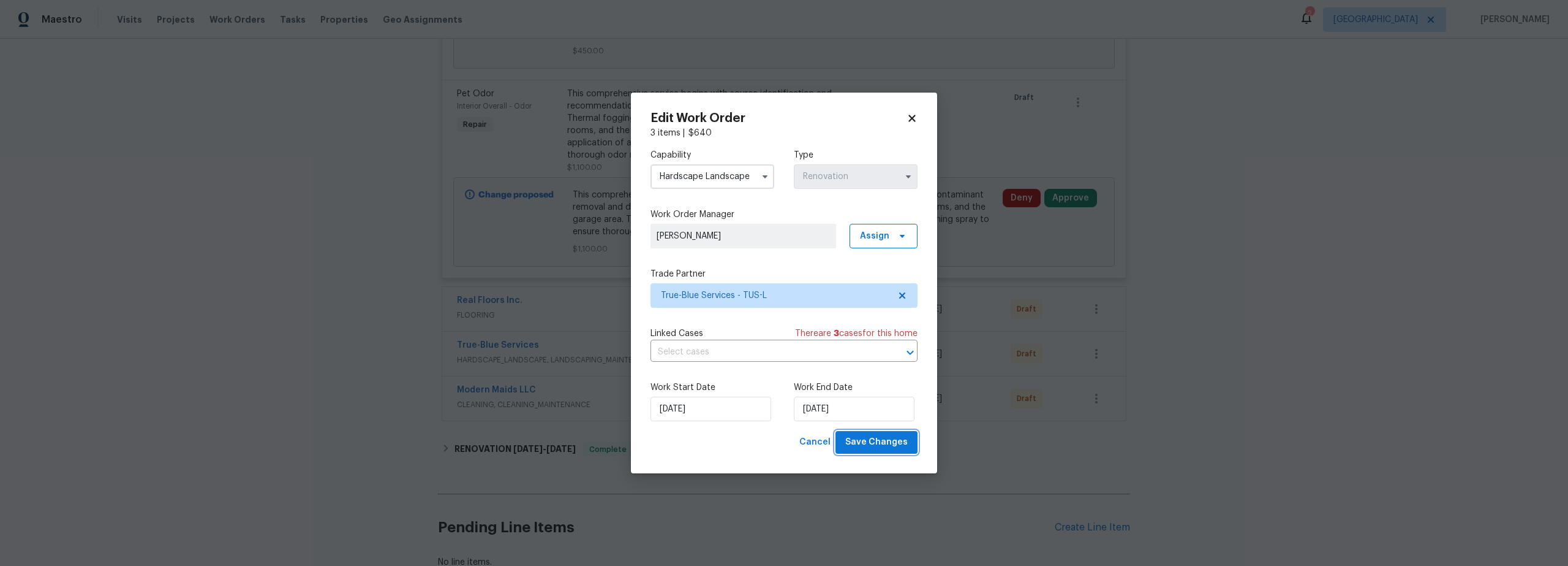
click at [865, 435] on span "Save Changes" at bounding box center [876, 442] width 62 height 15
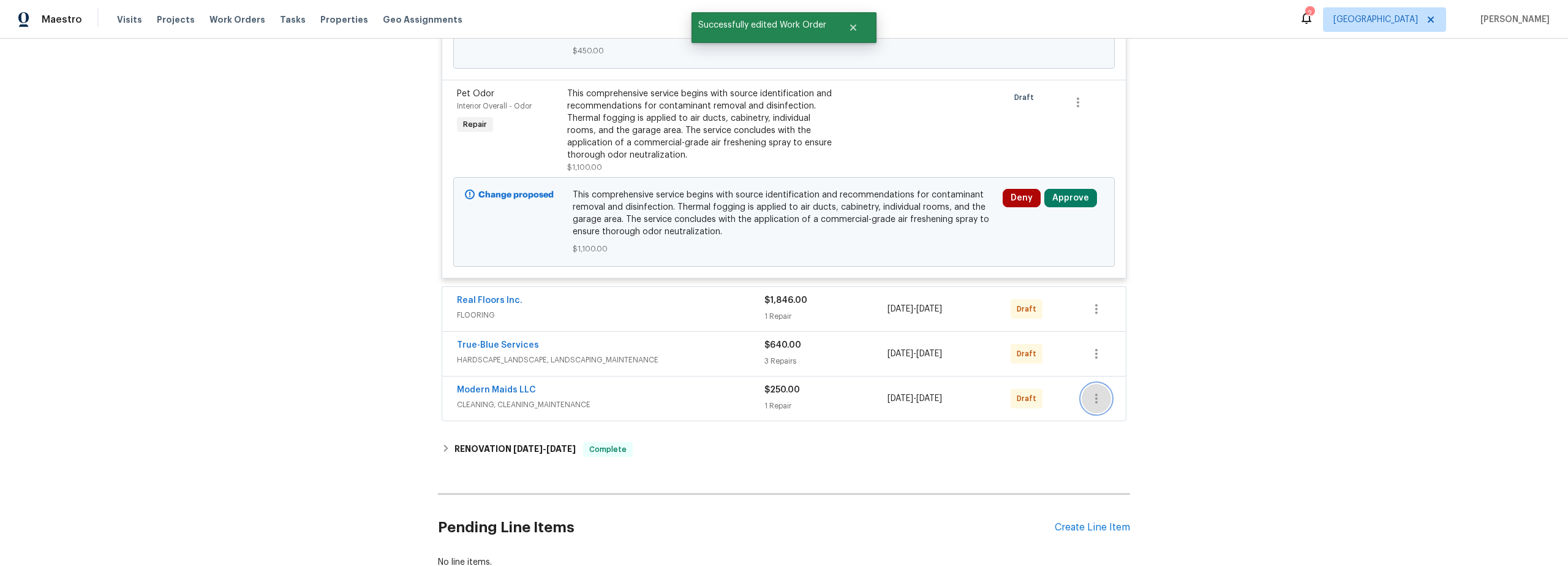
click at [1089, 403] on icon "button" at bounding box center [1096, 398] width 15 height 15
click at [1113, 444] on li "Edit" at bounding box center [1145, 439] width 137 height 20
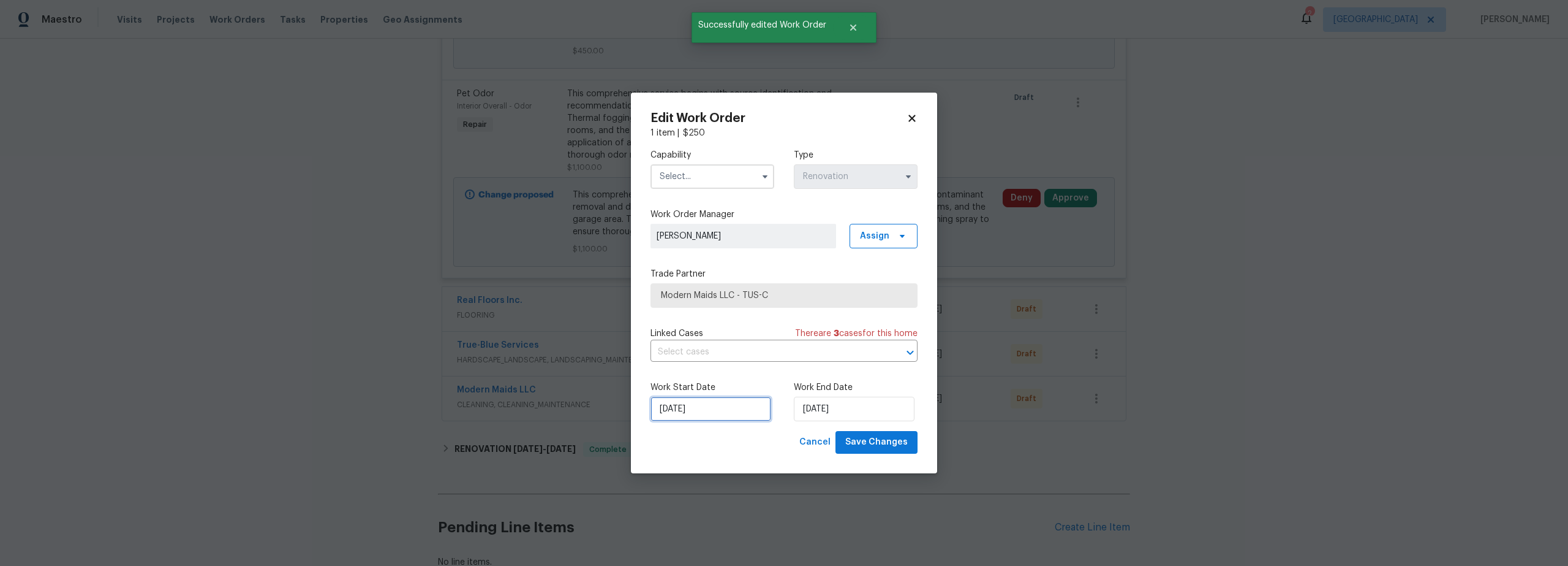
click at [706, 405] on input "[DATE]" at bounding box center [711, 409] width 121 height 24
click at [725, 321] on div "9" at bounding box center [728, 320] width 19 height 17
type input "[DATE]"
click at [699, 170] on input "text" at bounding box center [712, 177] width 124 height 24
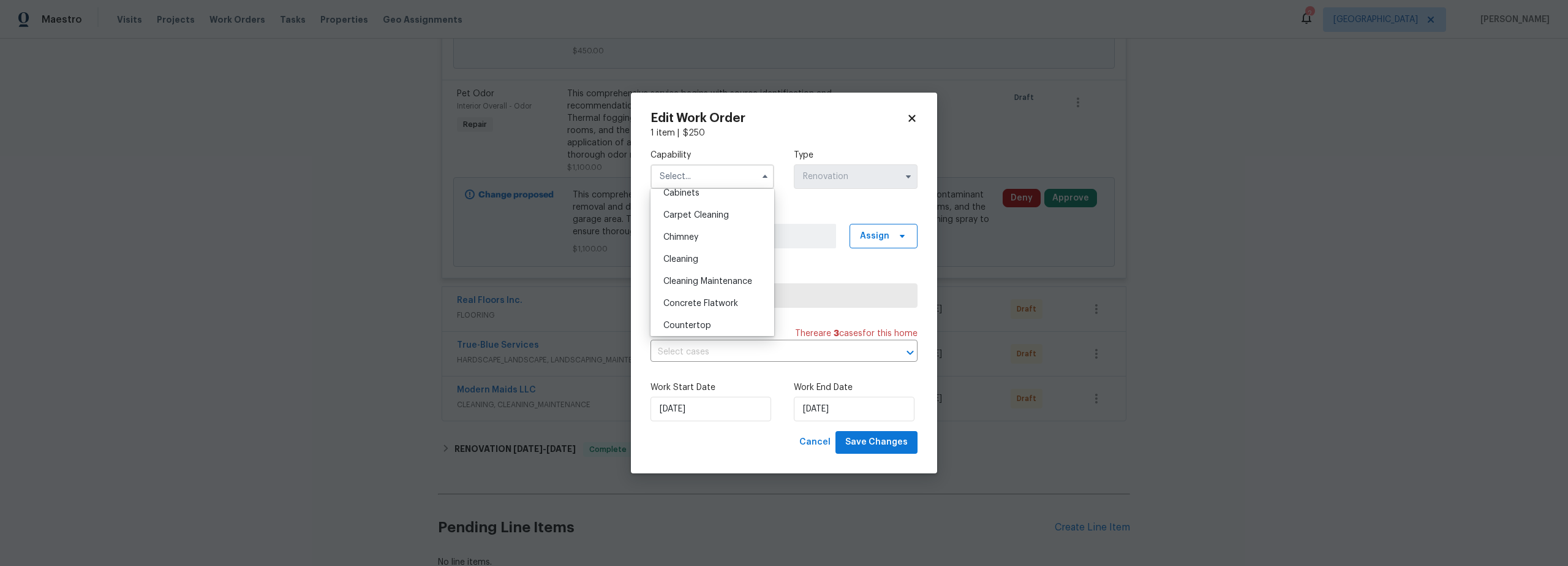
scroll to position [184, 0]
click at [691, 197] on span "Cleaning" at bounding box center [680, 195] width 35 height 9
type input "Cleaning"
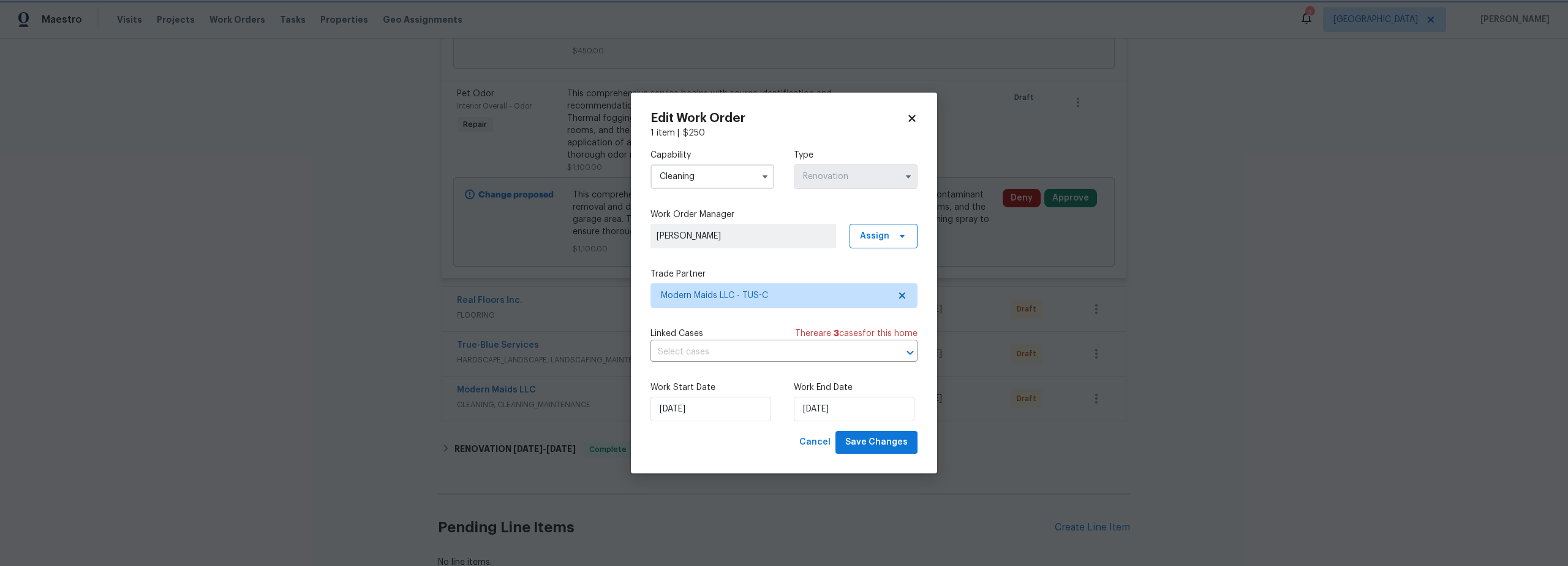
scroll to position [154, 0]
click at [878, 438] on span "Save Changes" at bounding box center [876, 442] width 62 height 15
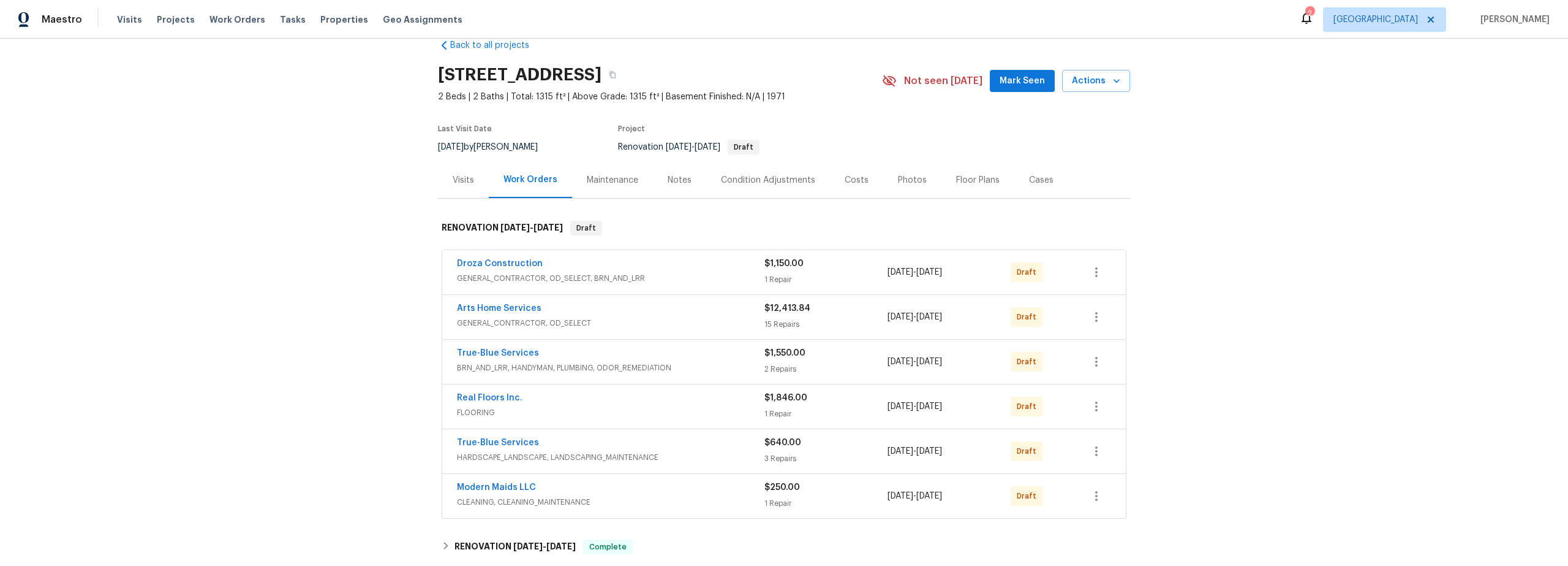
scroll to position [22, 0]
click at [1094, 272] on icon "button" at bounding box center [1096, 274] width 15 height 15
click at [1111, 295] on li "Confirm and Send to Vendor" at bounding box center [1145, 294] width 137 height 20
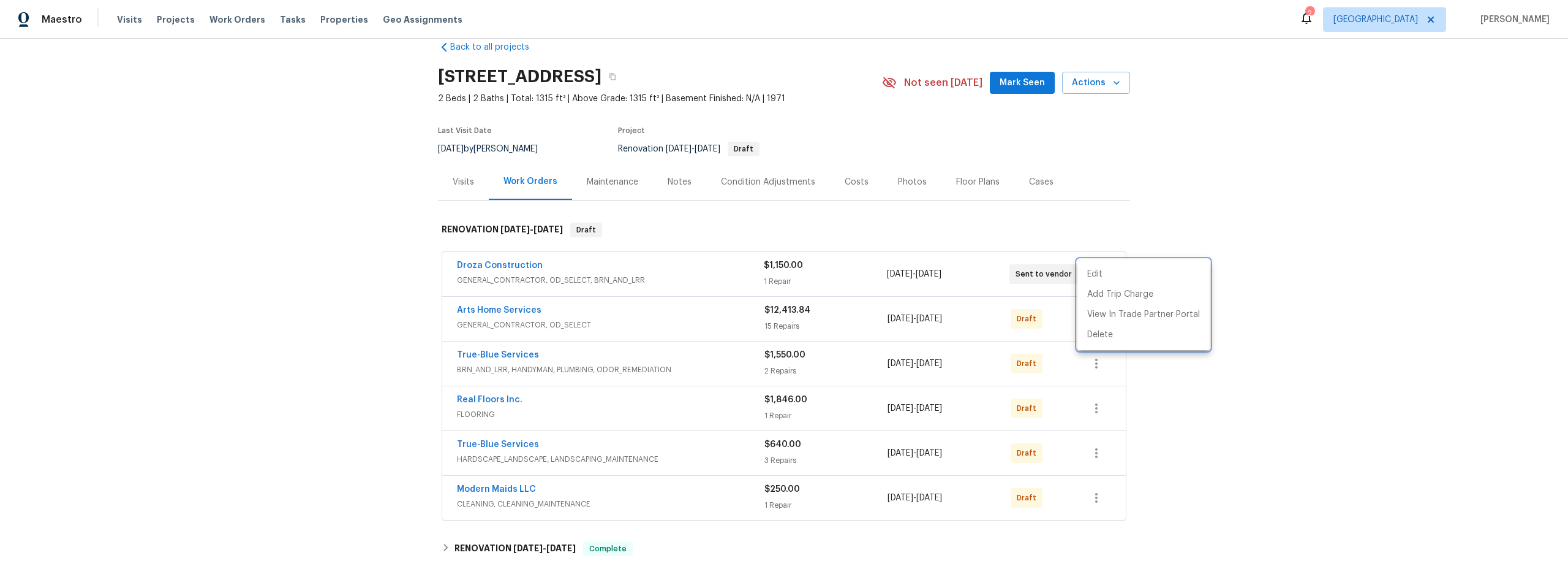
click at [1127, 392] on div at bounding box center [784, 283] width 1568 height 566
click at [1096, 324] on icon "button" at bounding box center [1096, 319] width 15 height 15
click at [1109, 339] on li "Confirm and Send to Vendor" at bounding box center [1145, 339] width 137 height 20
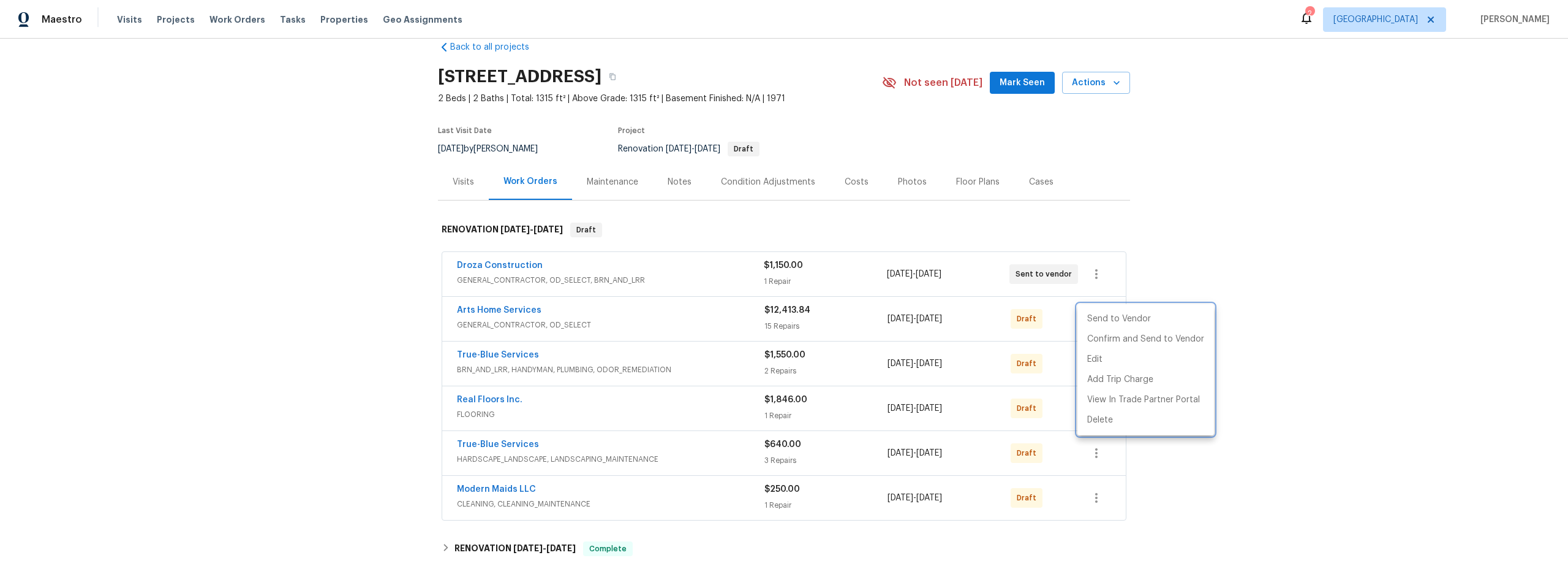
click at [1164, 452] on div at bounding box center [784, 283] width 1568 height 566
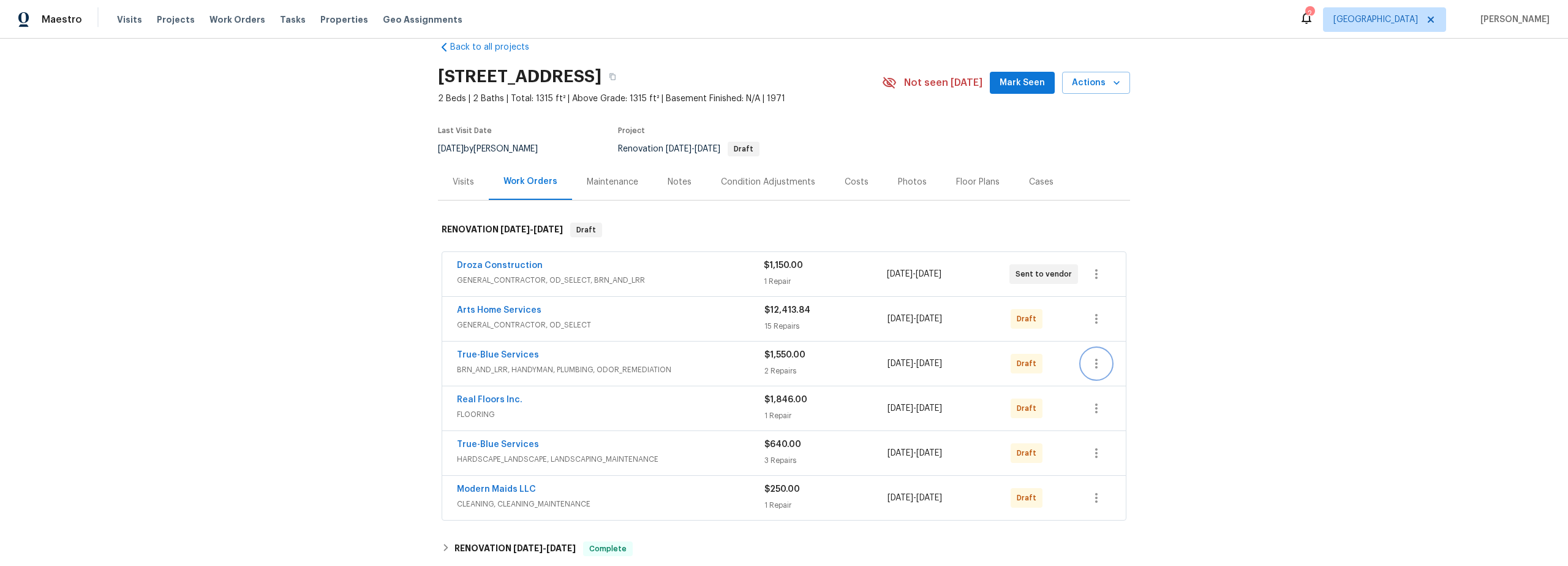
click at [1100, 354] on button "button" at bounding box center [1096, 363] width 29 height 29
click at [1127, 385] on li "Confirm and Send to Vendor" at bounding box center [1145, 384] width 137 height 20
click at [1203, 503] on div at bounding box center [784, 283] width 1568 height 566
click at [1096, 405] on icon "button" at bounding box center [1096, 408] width 15 height 15
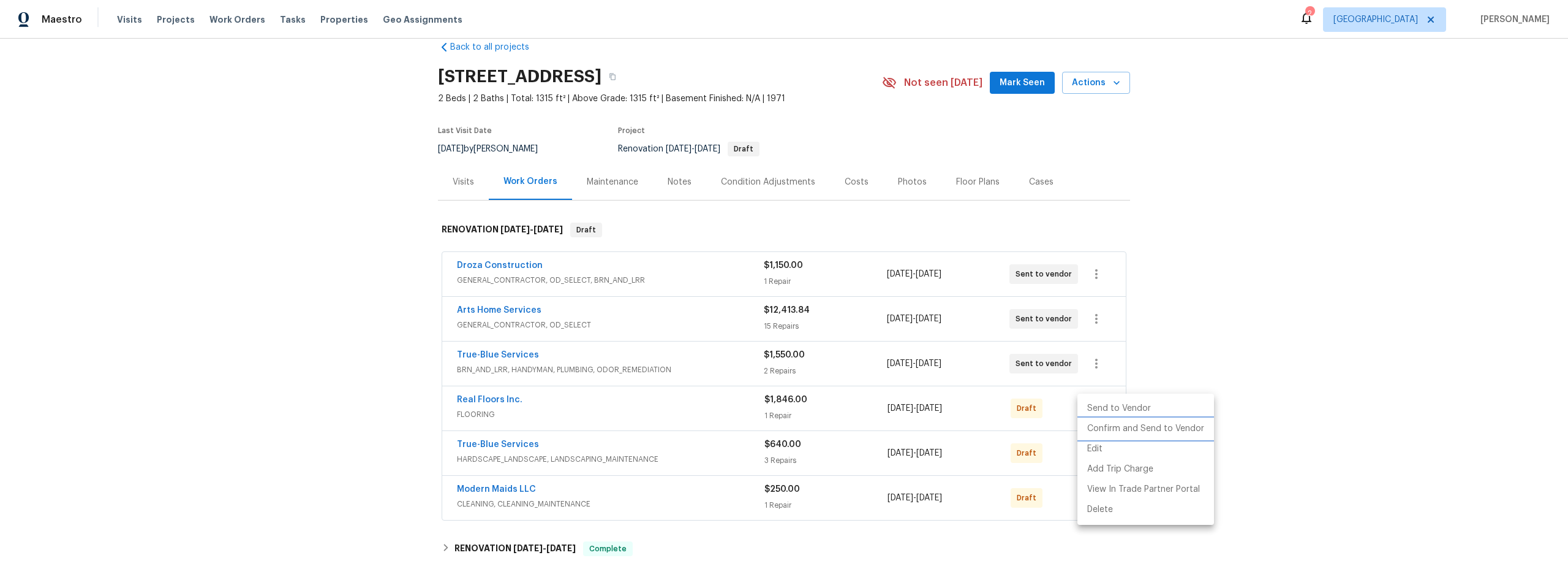
click at [1134, 431] on li "Confirm and Send to Vendor" at bounding box center [1145, 428] width 137 height 20
click at [1301, 523] on div at bounding box center [784, 283] width 1568 height 566
click at [1095, 453] on icon "button" at bounding box center [1096, 452] width 2 height 10
click at [1135, 461] on li "Confirm and Send to Vendor" at bounding box center [1145, 460] width 137 height 20
click at [1251, 495] on div at bounding box center [784, 283] width 1568 height 566
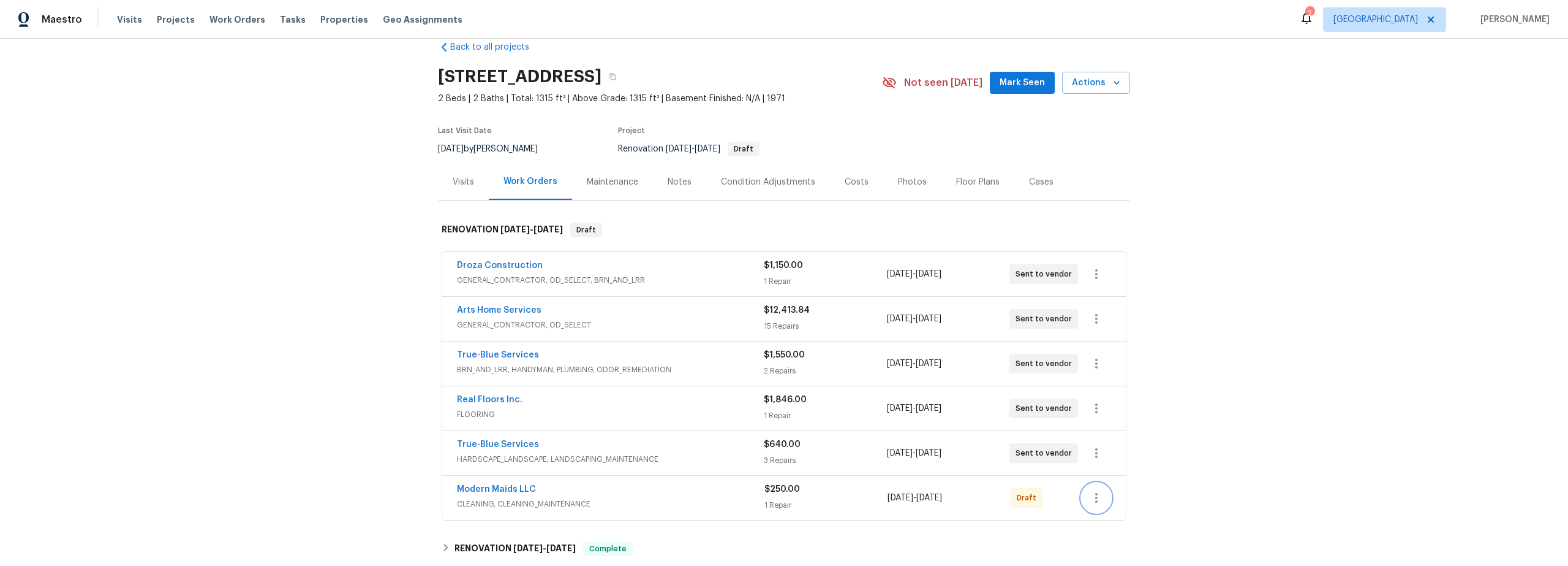
click at [1095, 500] on icon "button" at bounding box center [1096, 498] width 15 height 15
click at [1143, 460] on li "Confirm and Send to Vendor" at bounding box center [1145, 460] width 137 height 20
click at [1250, 481] on div at bounding box center [784, 283] width 1568 height 566
click at [488, 259] on span "Droza Construction" at bounding box center [500, 265] width 86 height 12
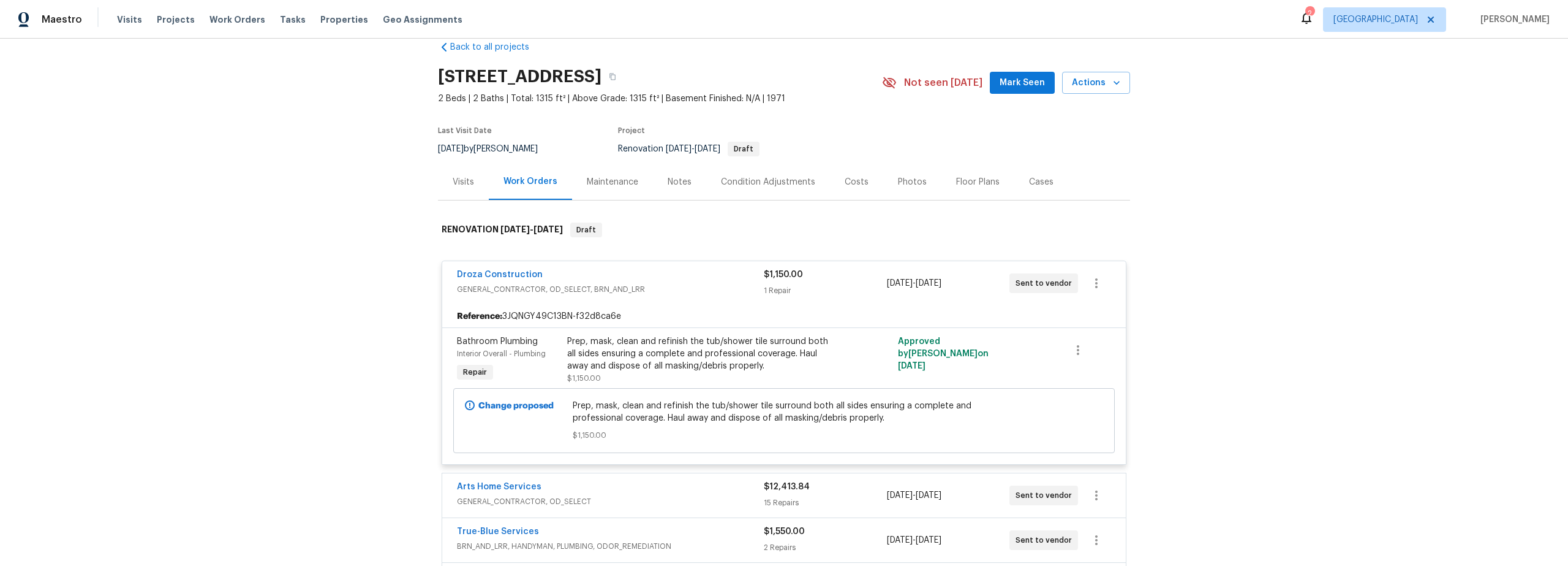
click at [308, 307] on div "Back to all projects [STREET_ADDRESS] 2 Beds | 2 Baths | Total: 1315 ft² | Abov…" at bounding box center [784, 302] width 1568 height 527
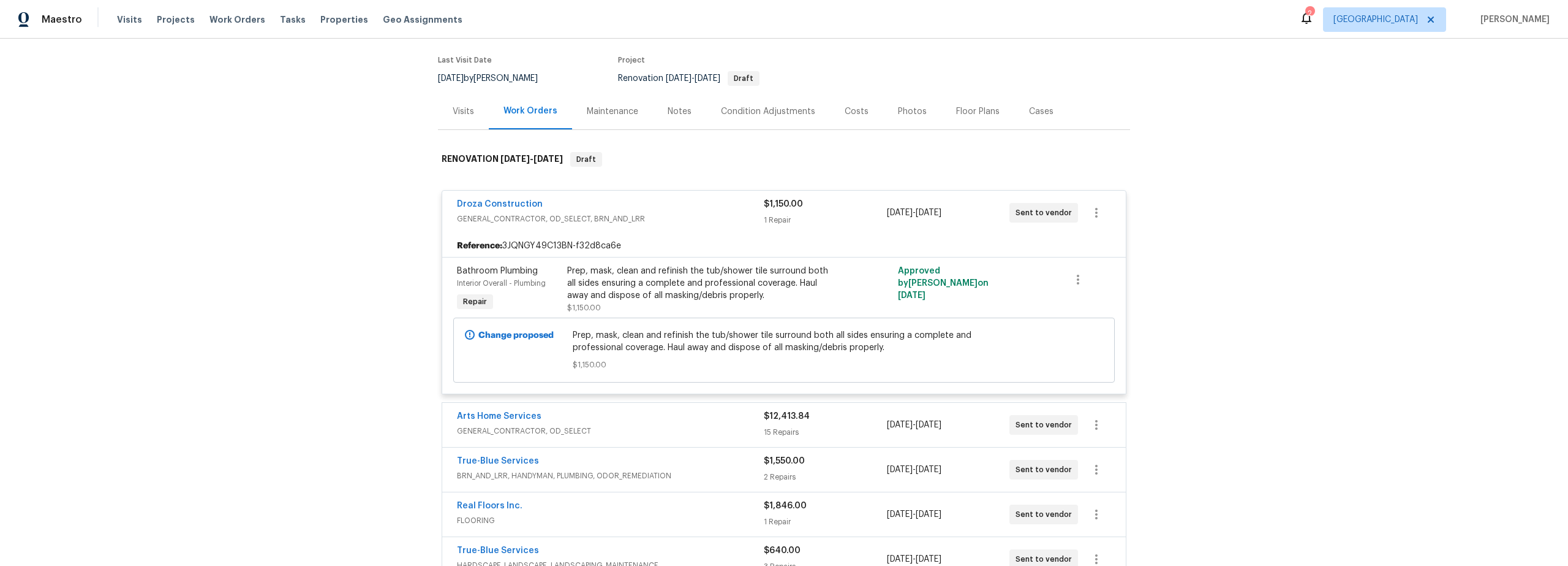
scroll to position [102, 0]
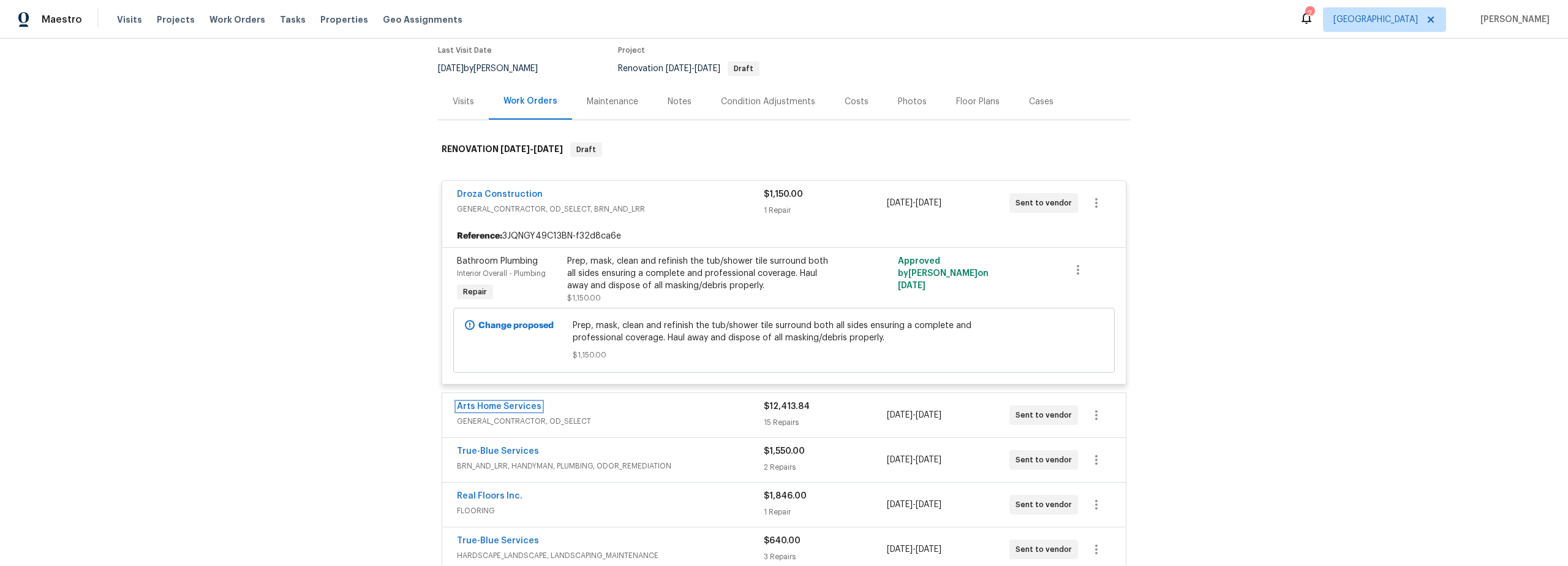
click at [484, 405] on link "Arts Home Services" at bounding box center [499, 406] width 84 height 9
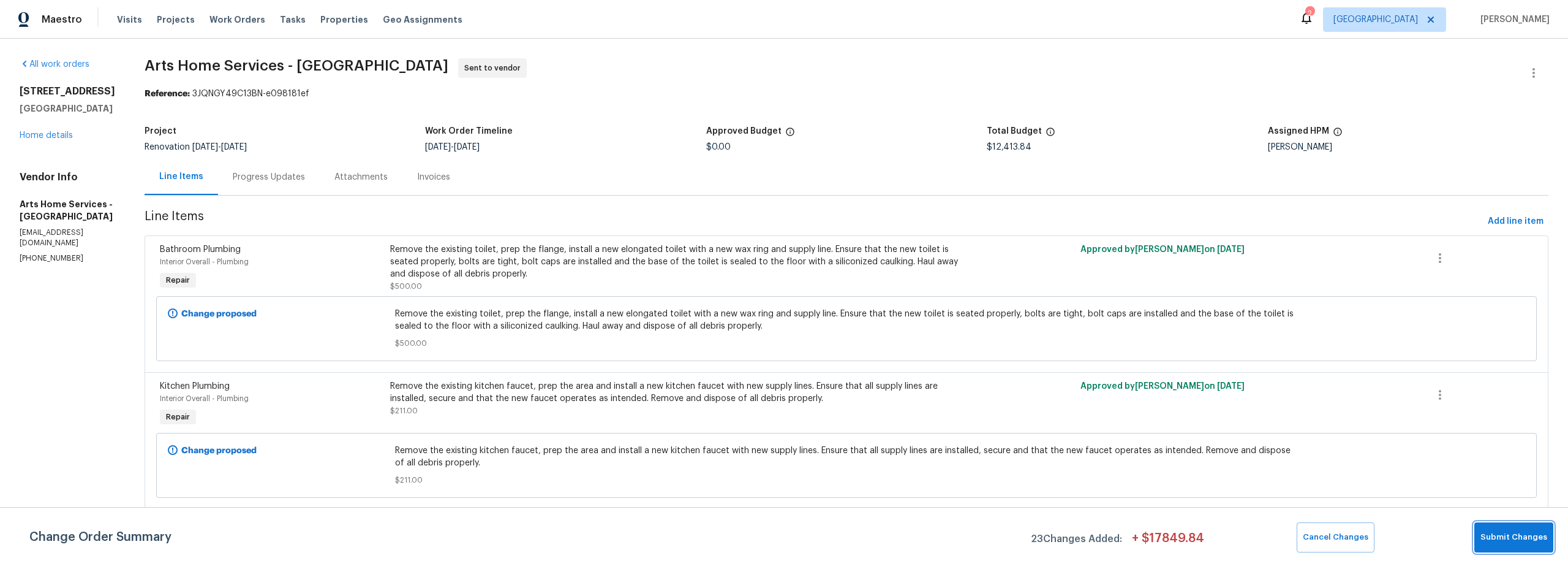
click at [1498, 536] on span "Submit Changes" at bounding box center [1514, 537] width 66 height 14
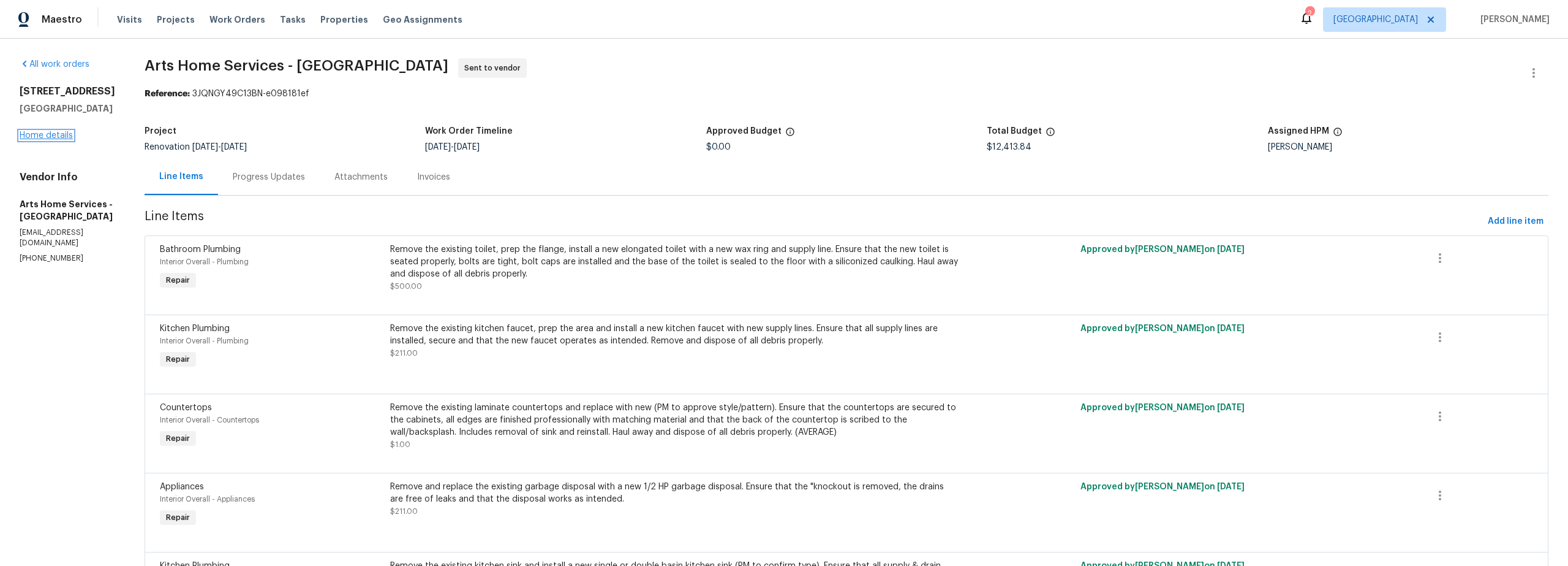
click at [56, 139] on link "Home details" at bounding box center [46, 135] width 53 height 9
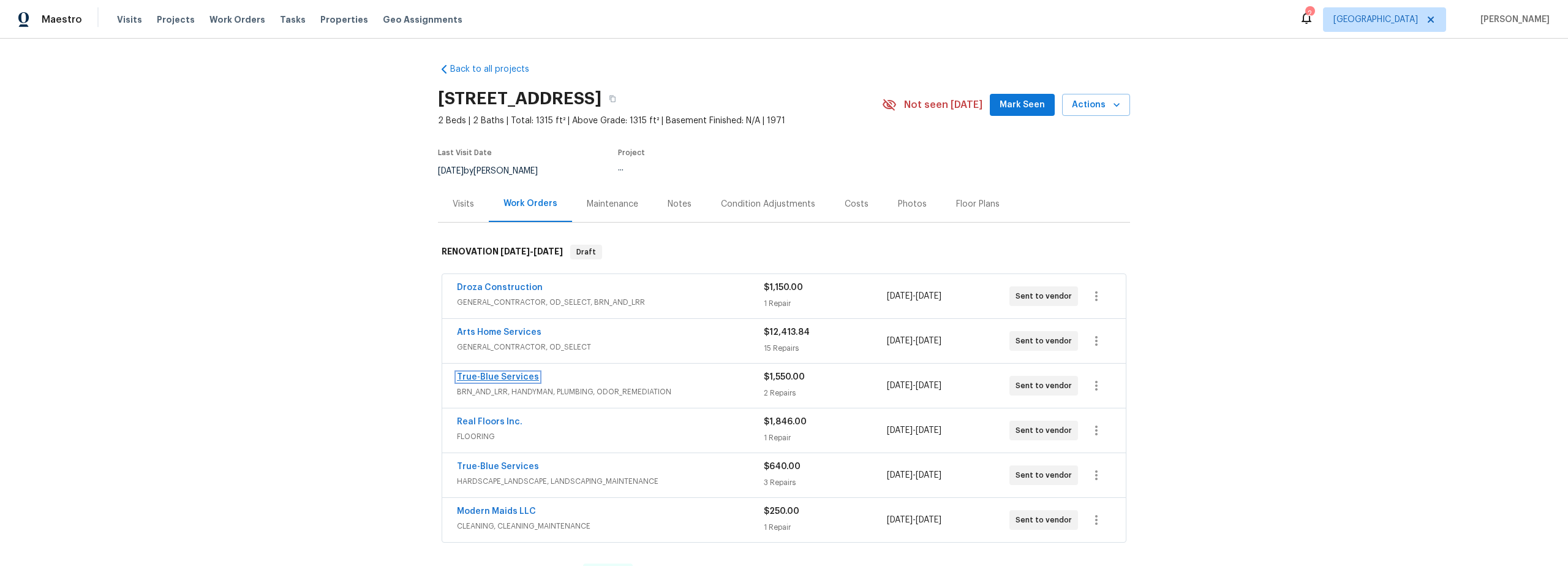
click at [499, 376] on link "True-Blue Services" at bounding box center [498, 376] width 82 height 9
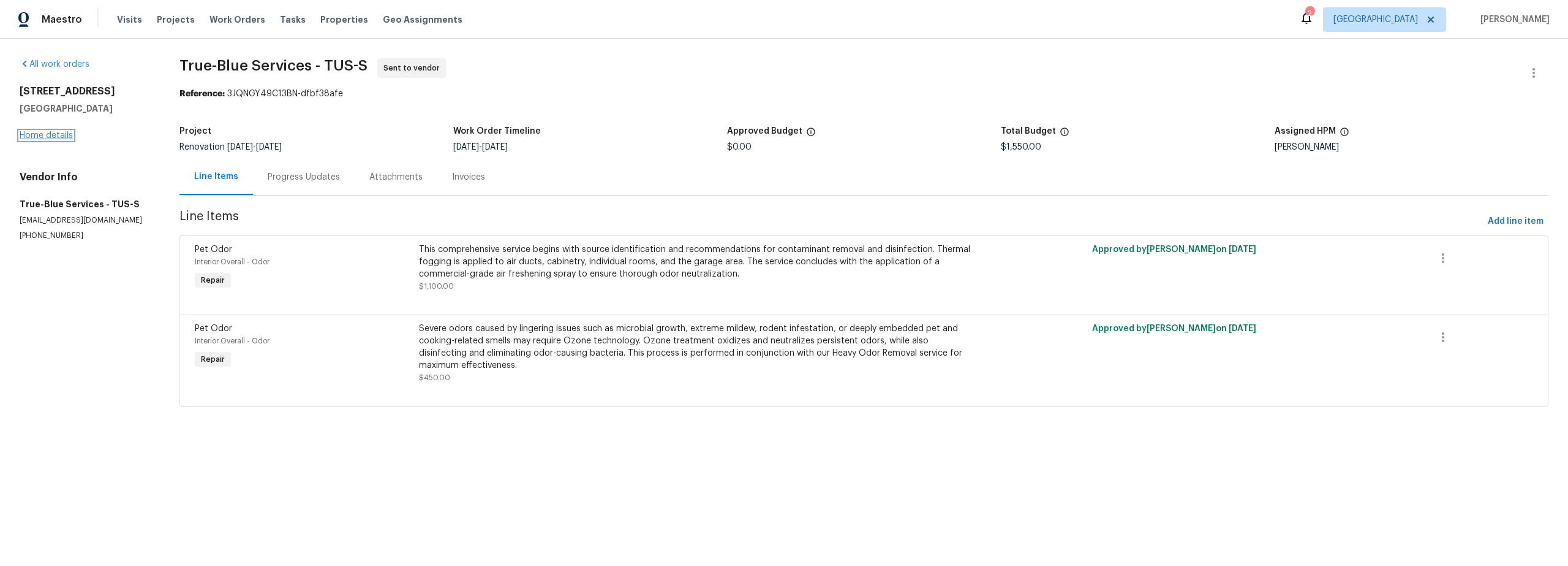
click at [62, 139] on link "Home details" at bounding box center [46, 135] width 53 height 9
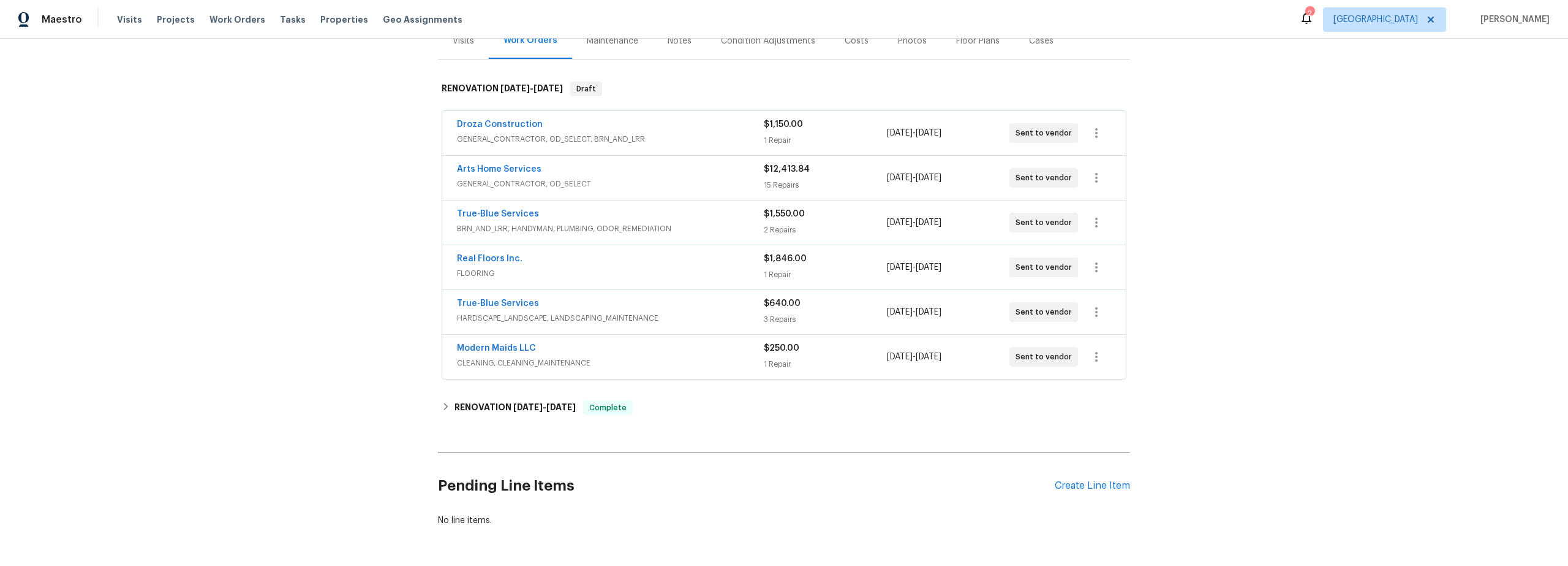
scroll to position [165, 0]
click at [487, 301] on link "True-Blue Services" at bounding box center [498, 301] width 82 height 9
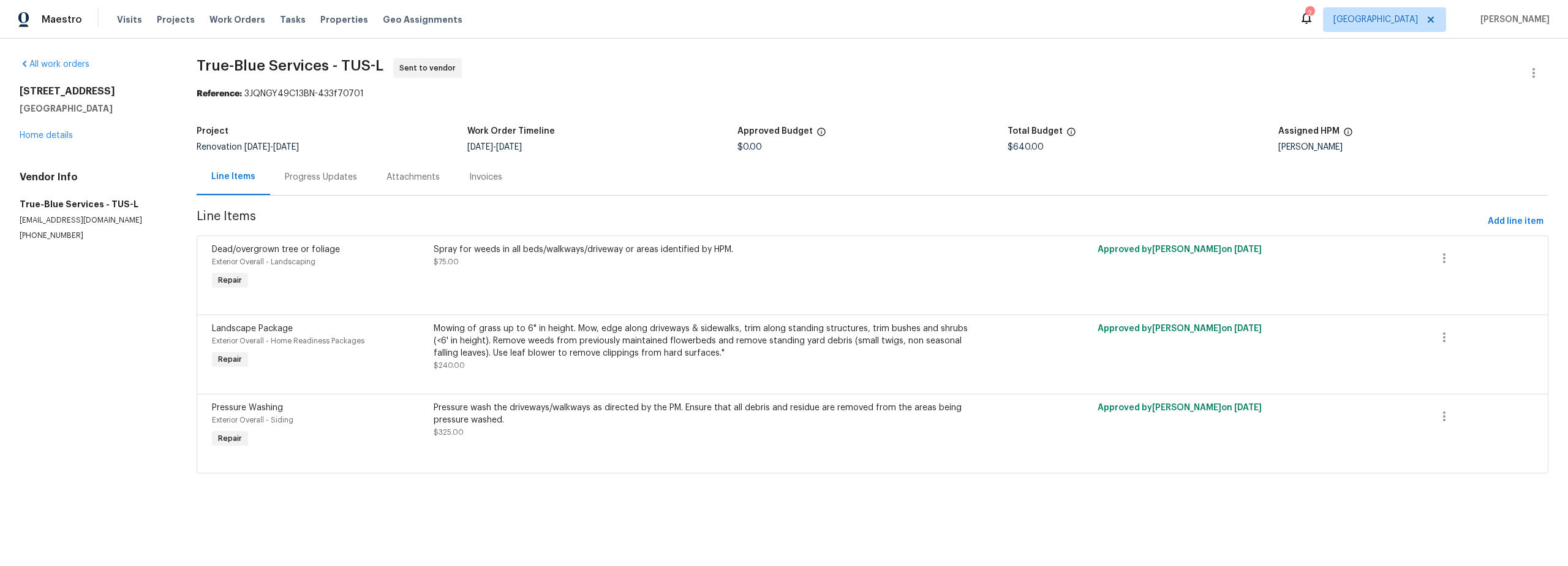
click at [57, 143] on div "All work orders [STREET_ADDRESS] Home details Vendor Info True-Blue Services - …" at bounding box center [93, 149] width 147 height 182
click at [61, 135] on link "Home details" at bounding box center [46, 135] width 53 height 9
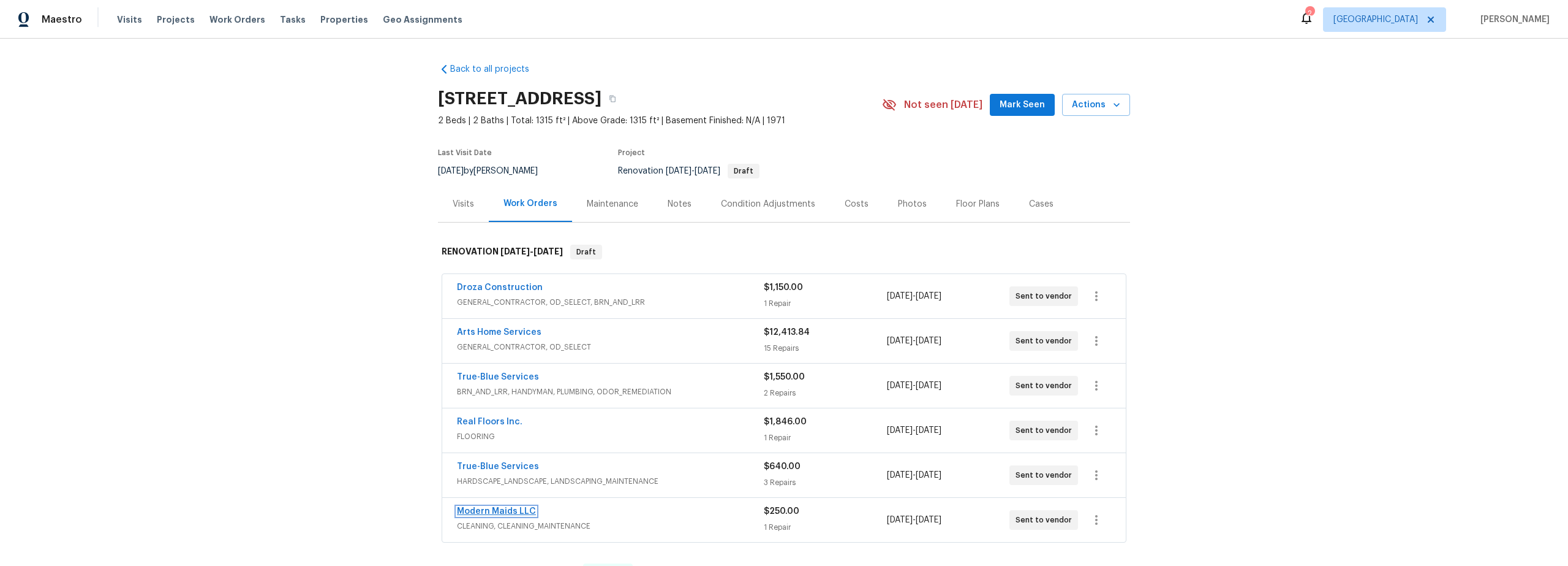
click at [512, 507] on link "Modern Maids LLC" at bounding box center [496, 511] width 79 height 9
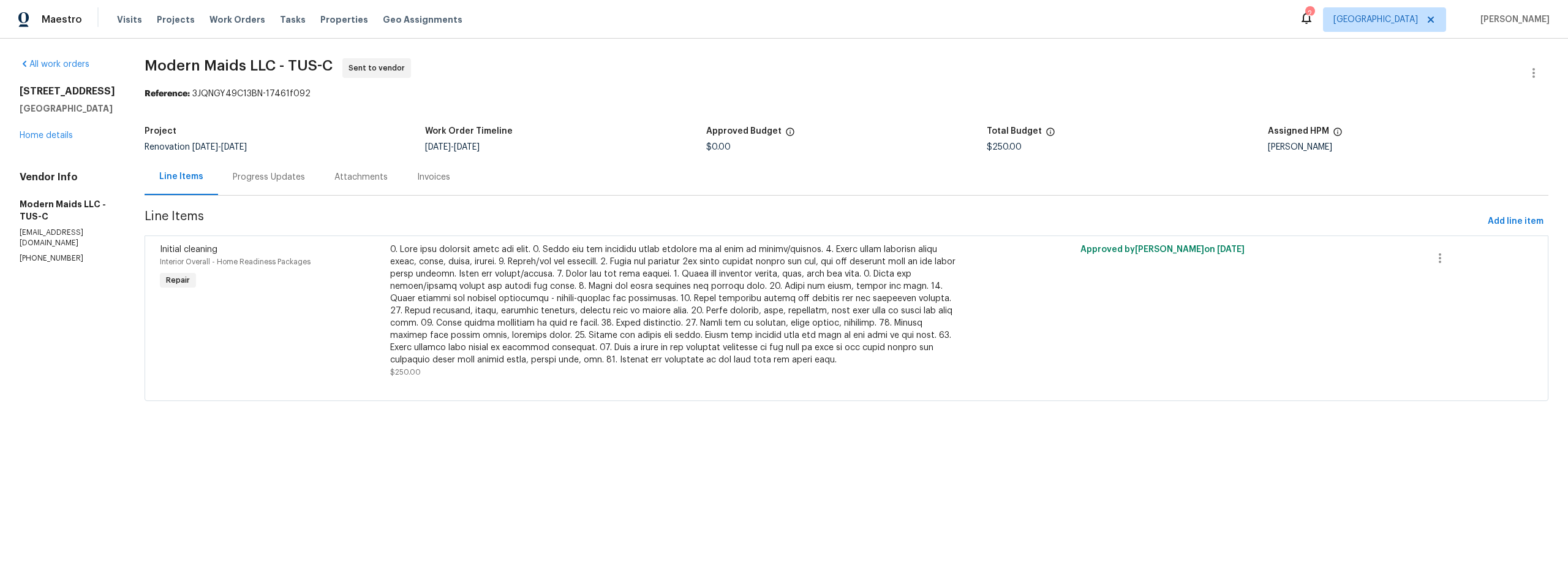
click at [52, 142] on div "[STREET_ADDRESS] Home details" at bounding box center [67, 114] width 96 height 57
click at [58, 139] on link "Home details" at bounding box center [46, 135] width 53 height 9
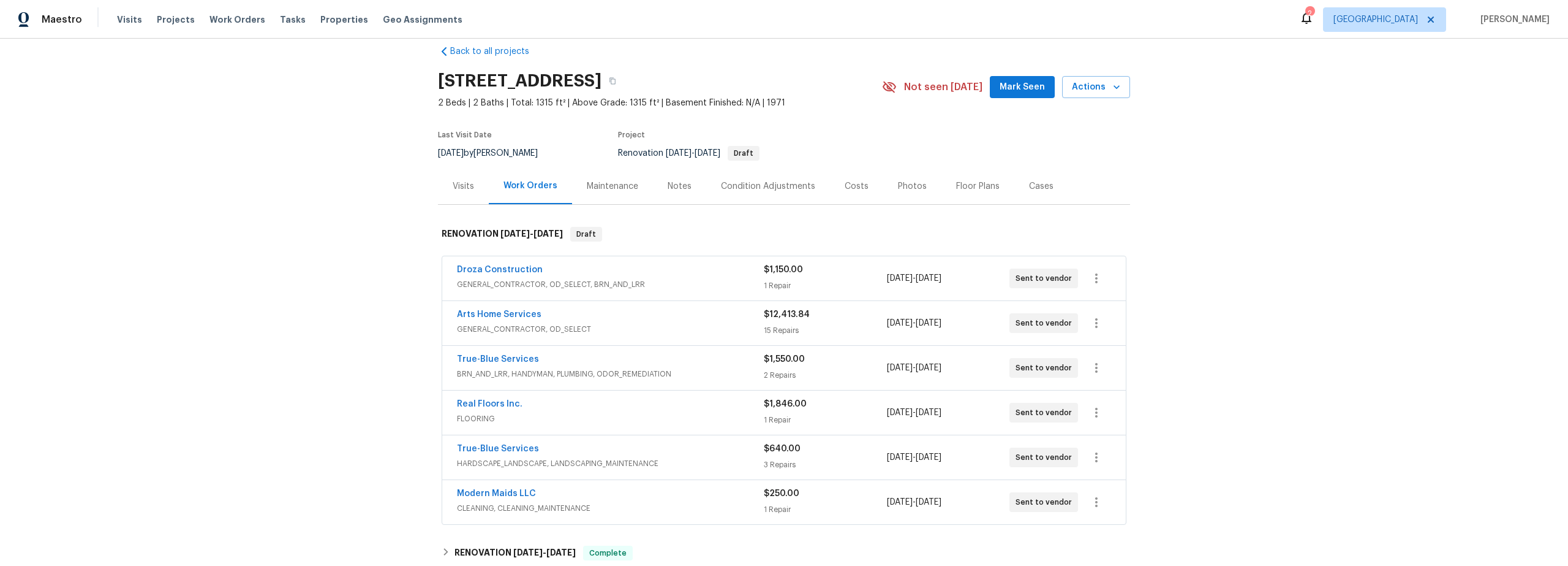
scroll to position [19, 0]
click at [846, 184] on div "Costs" at bounding box center [856, 185] width 23 height 12
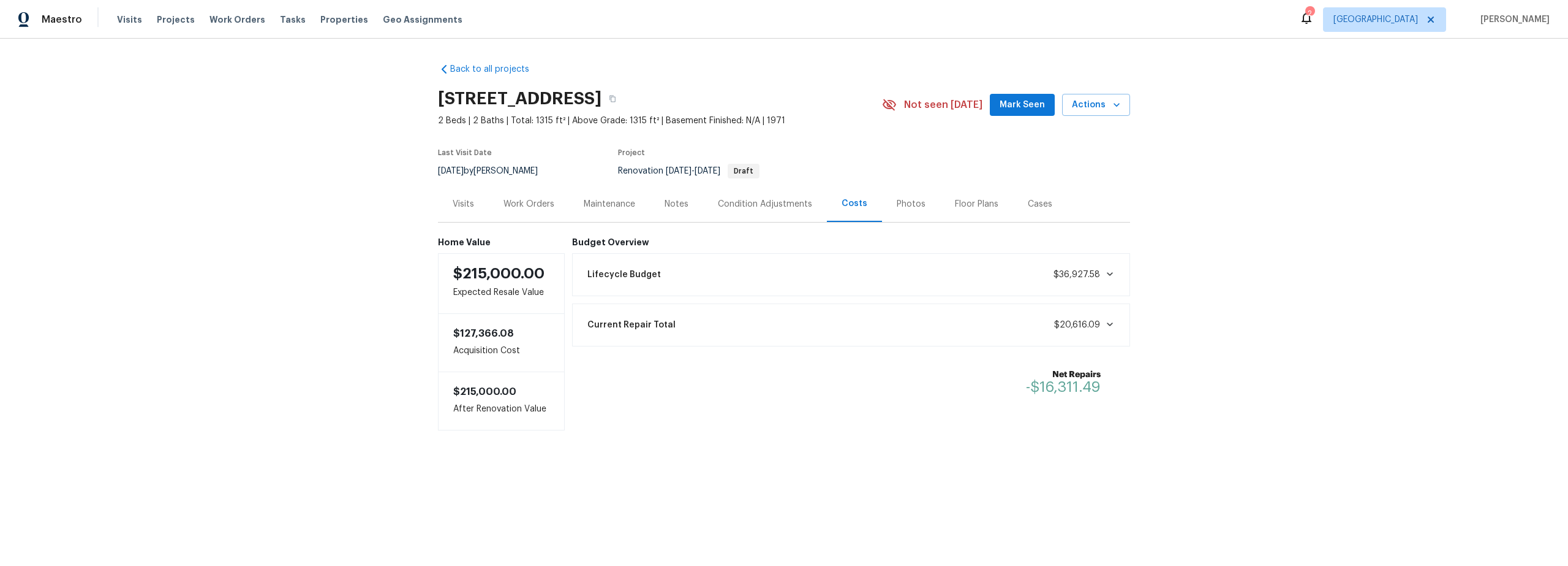
click at [752, 203] on div "Condition Adjustments" at bounding box center [765, 204] width 94 height 12
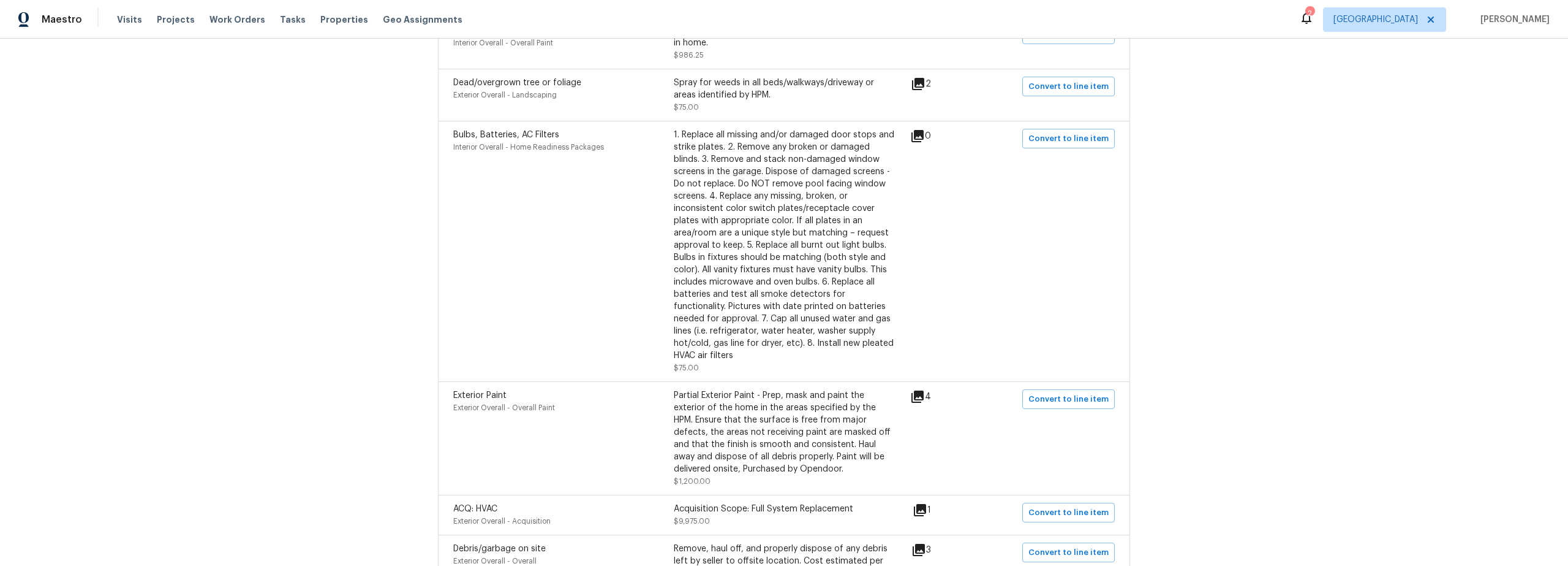
scroll to position [1026, 0]
